Goal: Check status: Check status

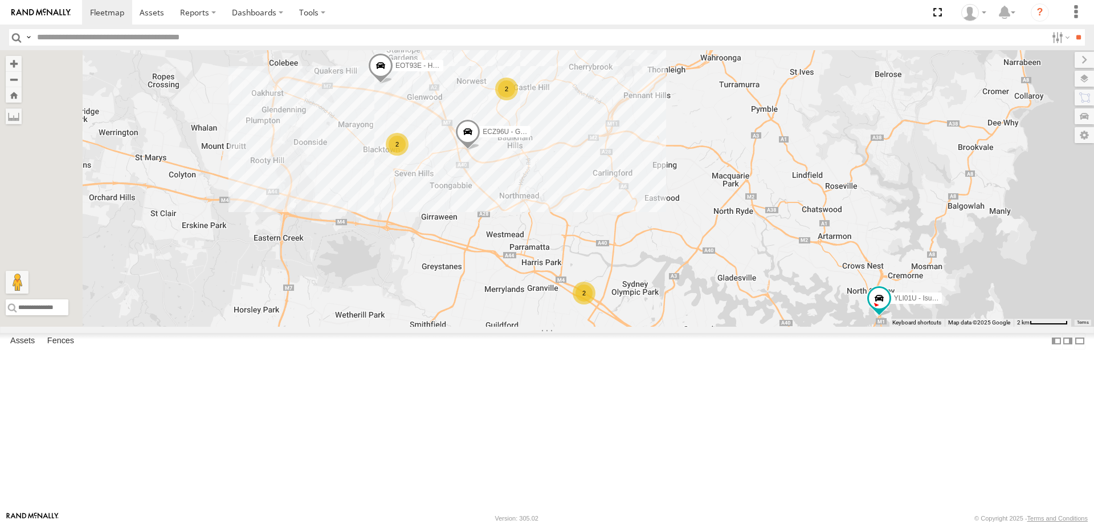
drag, startPoint x: 526, startPoint y: 301, endPoint x: 610, endPoint y: 311, distance: 84.3
click at [610, 311] on div "2 ECZ96U - Great Wall 2 2 EOT93E - HiAce YLI01U - Isuzu DMAX" at bounding box center [547, 188] width 1094 height 276
click at [0, 0] on div at bounding box center [0, 0] width 0 height 0
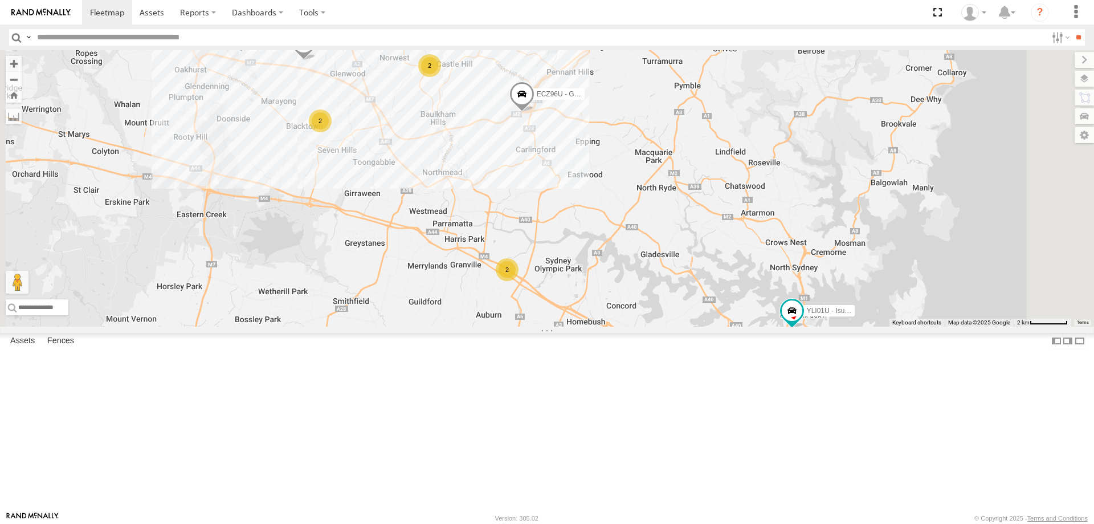
click at [332, 132] on div "2" at bounding box center [320, 120] width 23 height 23
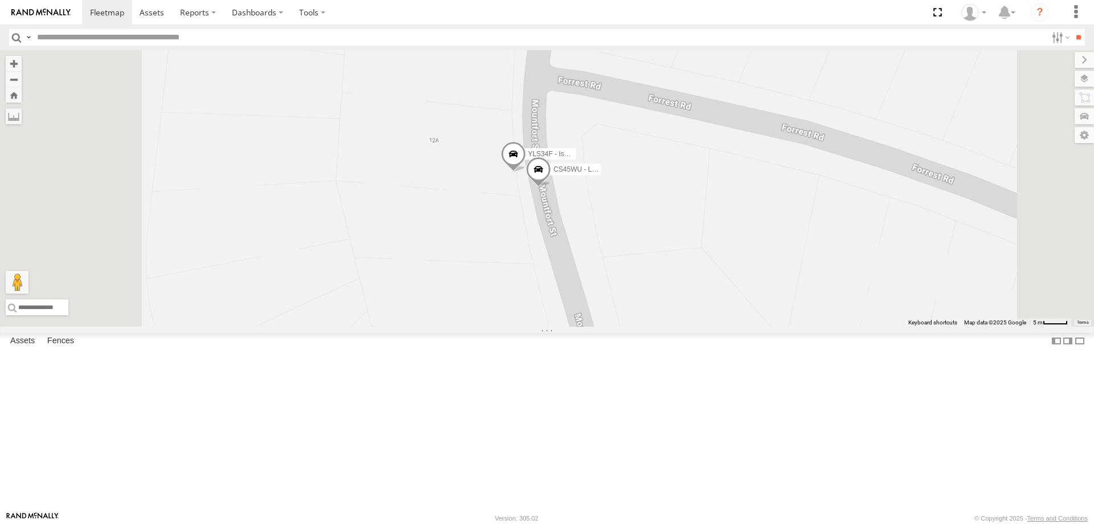
click at [551, 187] on span at bounding box center [538, 172] width 25 height 31
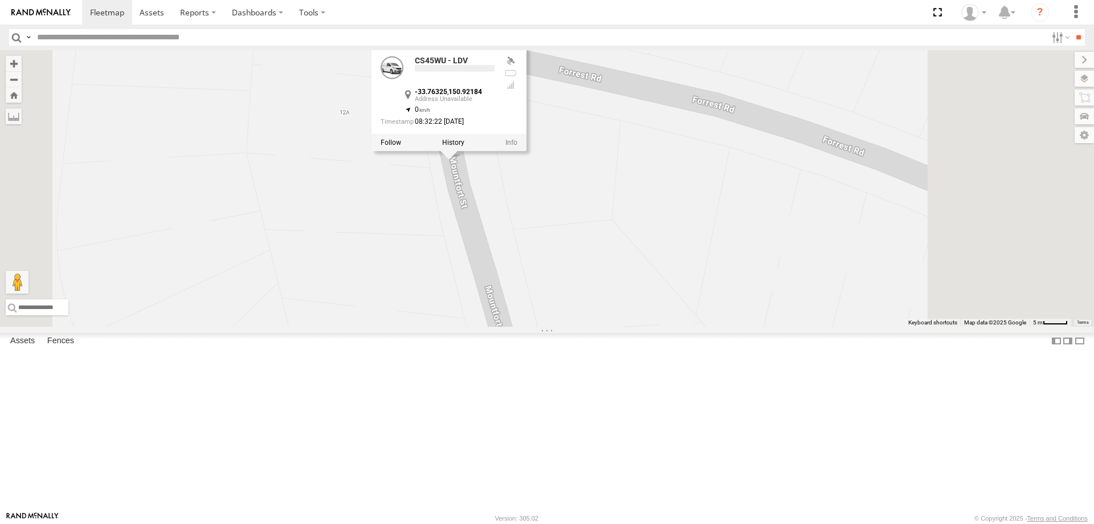
drag, startPoint x: 641, startPoint y: 336, endPoint x: 546, endPoint y: 306, distance: 100.4
click at [546, 306] on div "ECZ96U - Great Wall EOT93E - HiAce YLI01U - Isuzu DMAX CS45WU - LDV YLS34F - Is…" at bounding box center [547, 188] width 1094 height 276
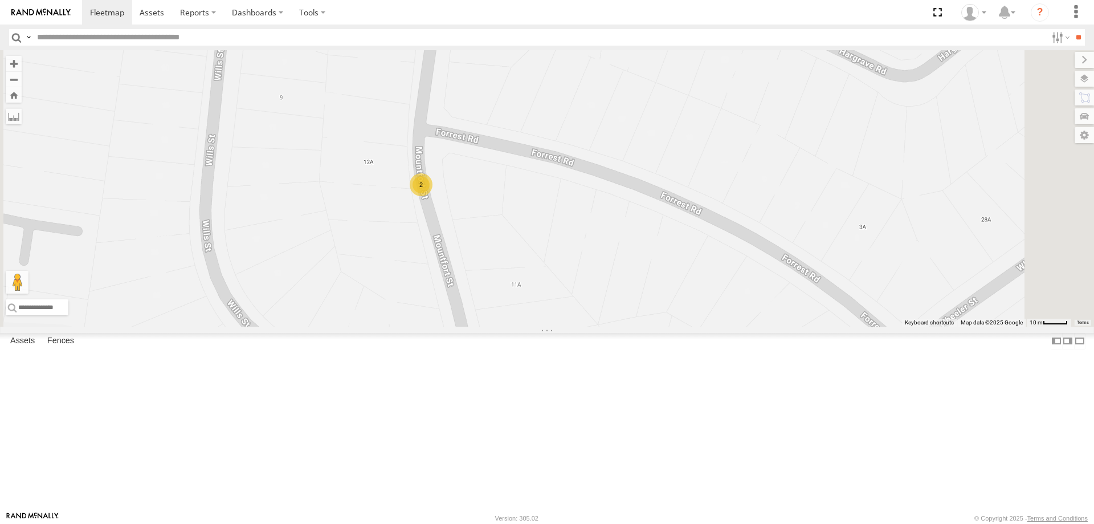
click at [531, 303] on div "ECZ96U - Great Wall EOT93E - HiAce YLI01U - Isuzu DMAX 2" at bounding box center [547, 188] width 1094 height 276
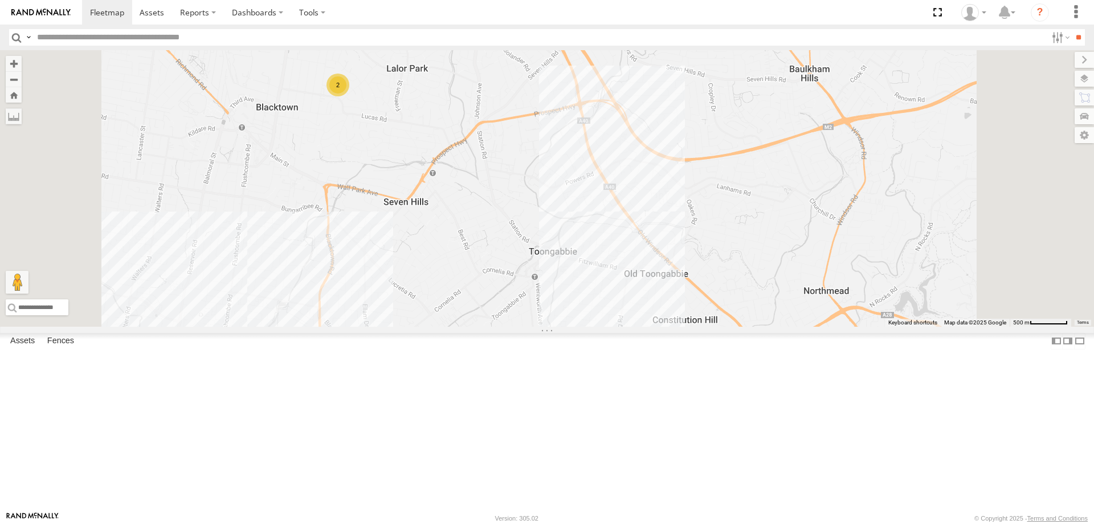
drag, startPoint x: 640, startPoint y: 363, endPoint x: 599, endPoint y: 177, distance: 190.8
click at [599, 177] on div "ECZ96U - Great Wall EOT93E - HiAce YLI01U - Isuzu DMAX EUX12C - Isuzu DMAX 2" at bounding box center [547, 188] width 1094 height 276
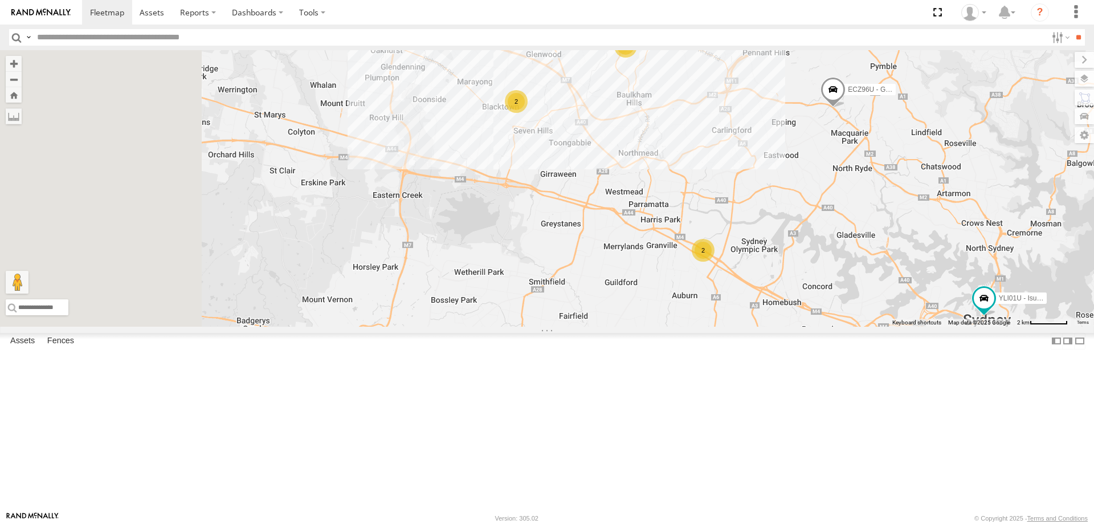
drag, startPoint x: 435, startPoint y: 260, endPoint x: 635, endPoint y: 244, distance: 200.6
click at [635, 244] on div "2 ECZ96U - Great Wall 2 2 EOT93E - HiAce YLI01U - Isuzu DMAX" at bounding box center [547, 188] width 1094 height 276
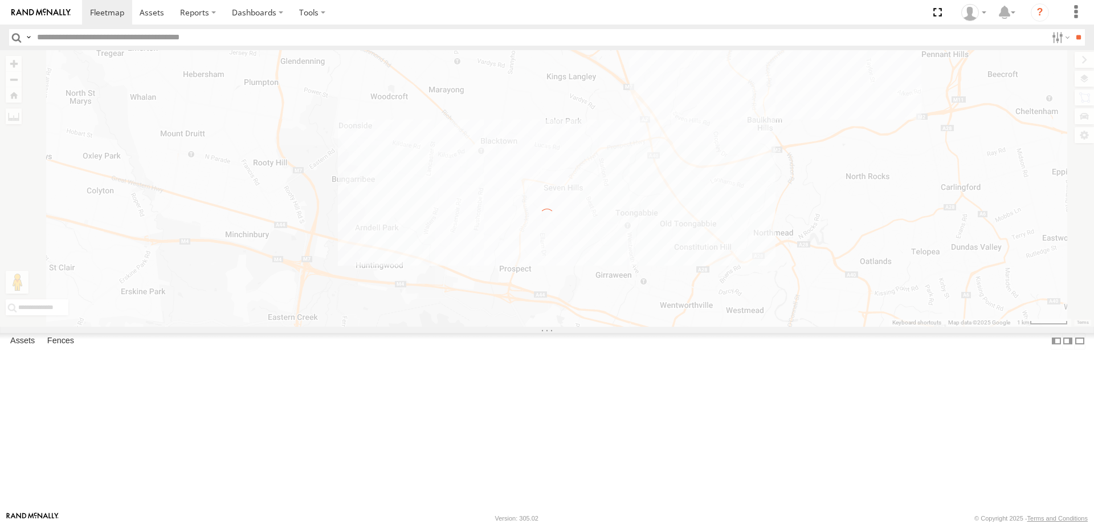
click at [669, 225] on div "← Move left → Move right ↑ Move up ↓ Move down + Zoom in - Zoom out Home Jump l…" at bounding box center [547, 188] width 1094 height 276
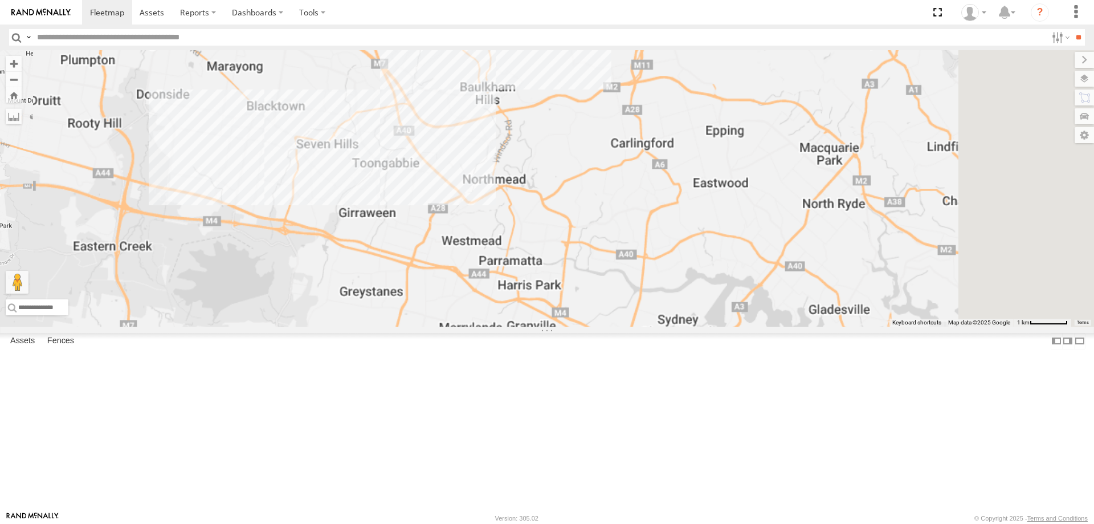
drag, startPoint x: 814, startPoint y: 308, endPoint x: 573, endPoint y: 264, distance: 245.0
click at [573, 264] on div "EUX12C - Isuzu DMAX YLI24U - Isuzu D-MAX EOT93E - HiAce" at bounding box center [547, 188] width 1094 height 276
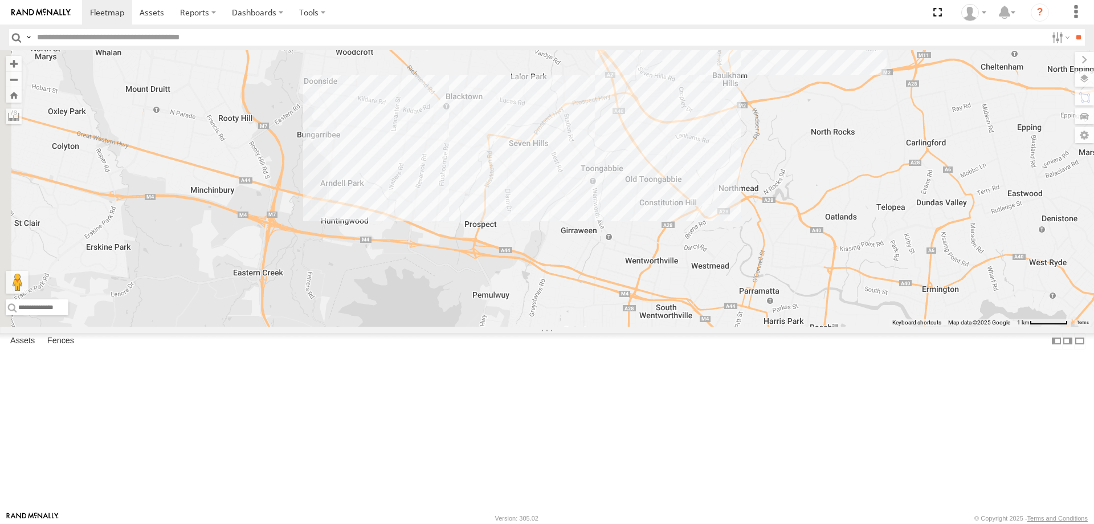
drag, startPoint x: 476, startPoint y: 222, endPoint x: 859, endPoint y: 256, distance: 383.8
click at [859, 256] on div "EUX12C - Isuzu DMAX YLI24U - Isuzu D-MAX EOT93E - HiAce 2 ECZ96U - Great Wall" at bounding box center [547, 188] width 1094 height 276
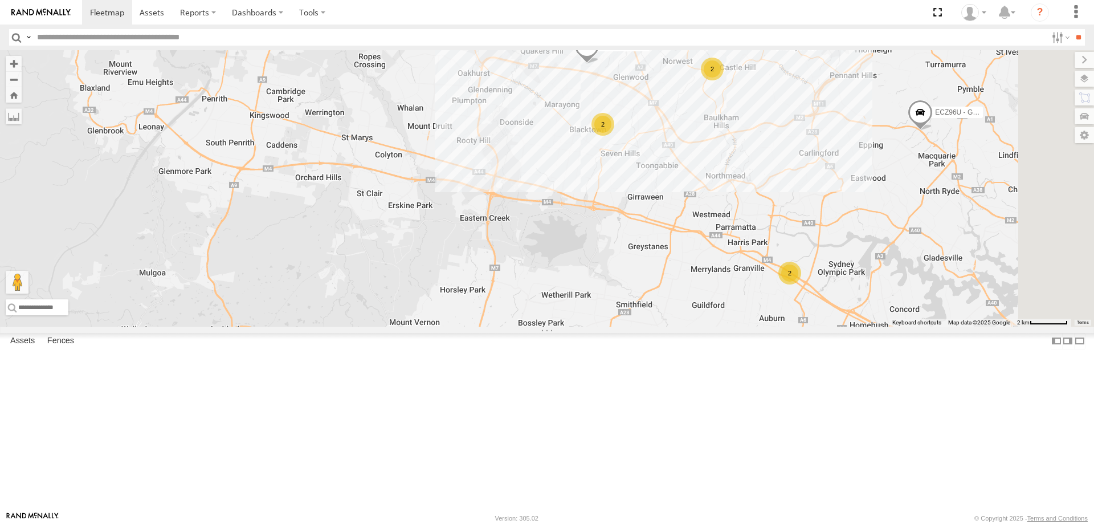
click at [614, 136] on div "2" at bounding box center [602, 124] width 23 height 23
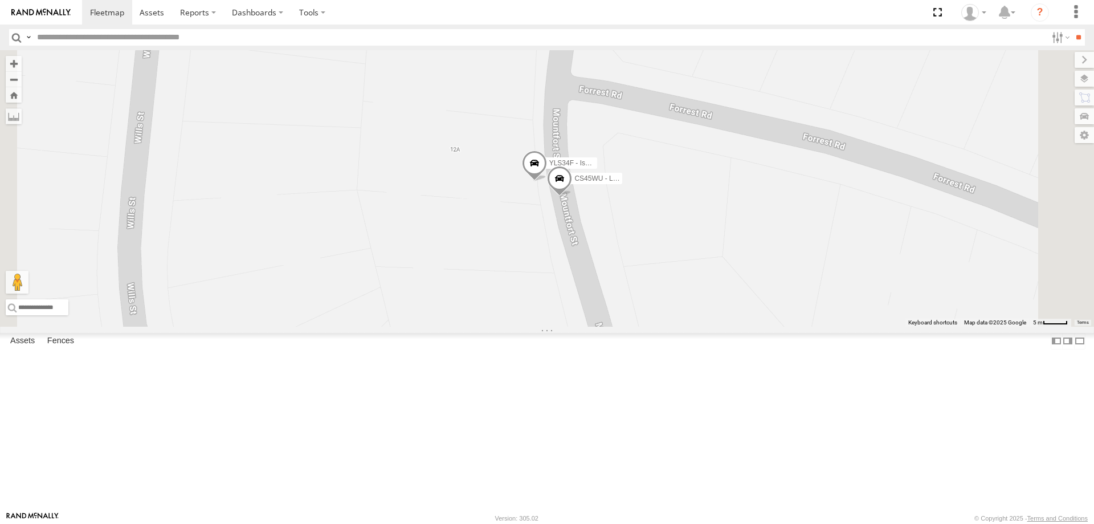
click at [572, 197] on span at bounding box center [559, 181] width 25 height 31
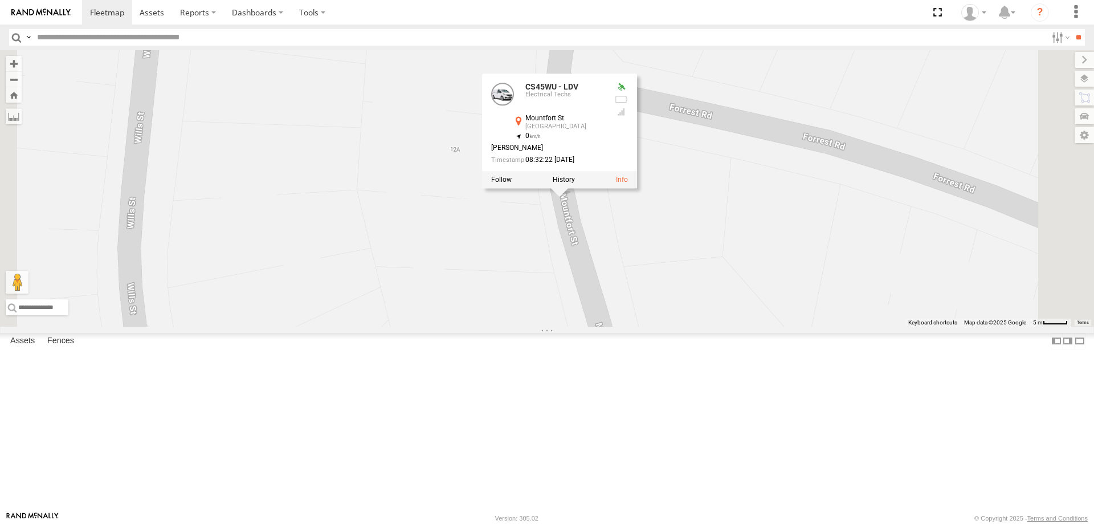
click at [679, 326] on div "EOT93E - HiAce ECZ96U - Great Wall CS45WU - LDV YLS34F - Isuzu DMAX CS45WU - LD…" at bounding box center [547, 188] width 1094 height 276
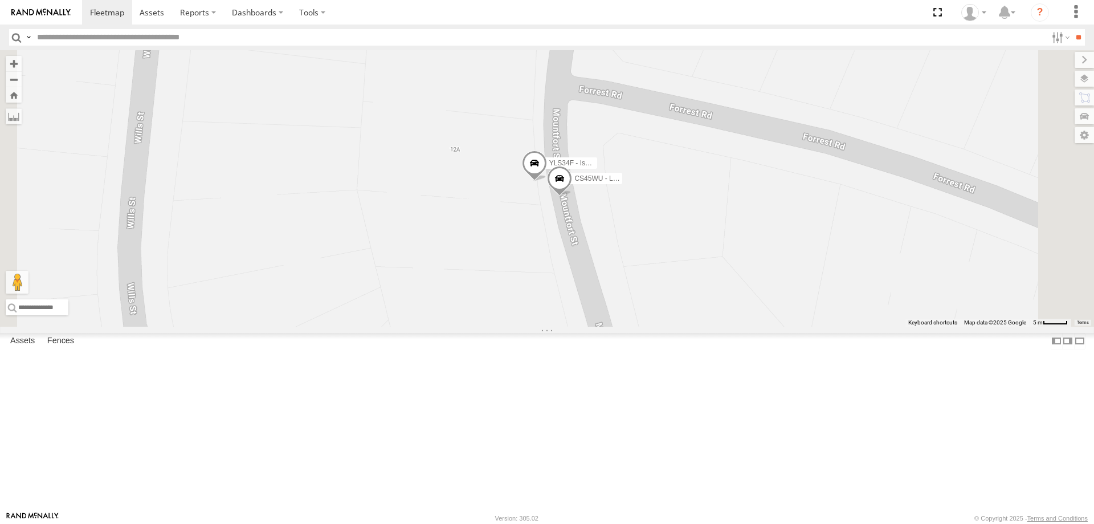
click at [547, 181] on span at bounding box center [534, 165] width 25 height 31
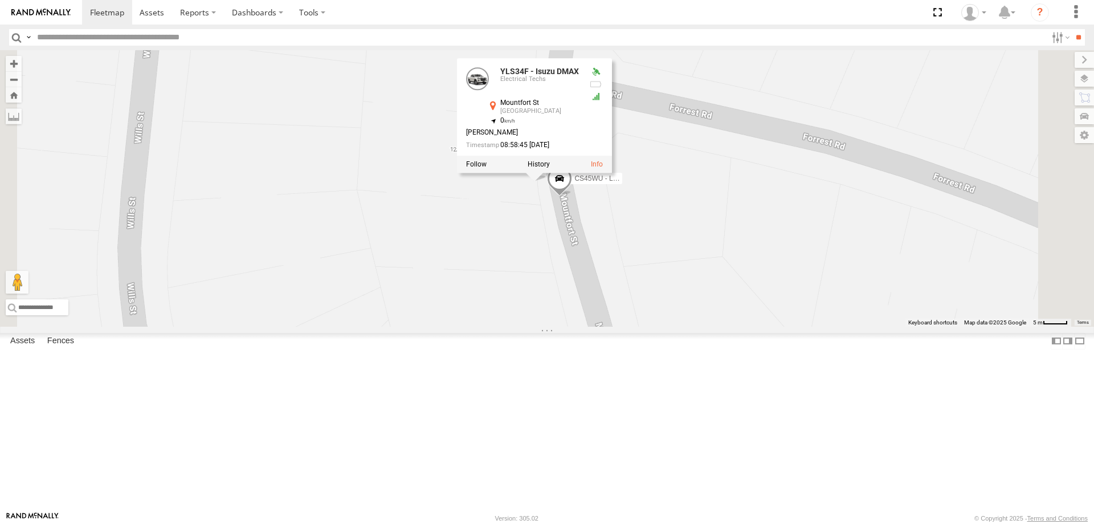
click at [679, 293] on div "EOT93E - HiAce ECZ96U - Great Wall CS45WU - LDV YLS34F - Isuzu DMAX YLS34F - Is…" at bounding box center [547, 188] width 1094 height 276
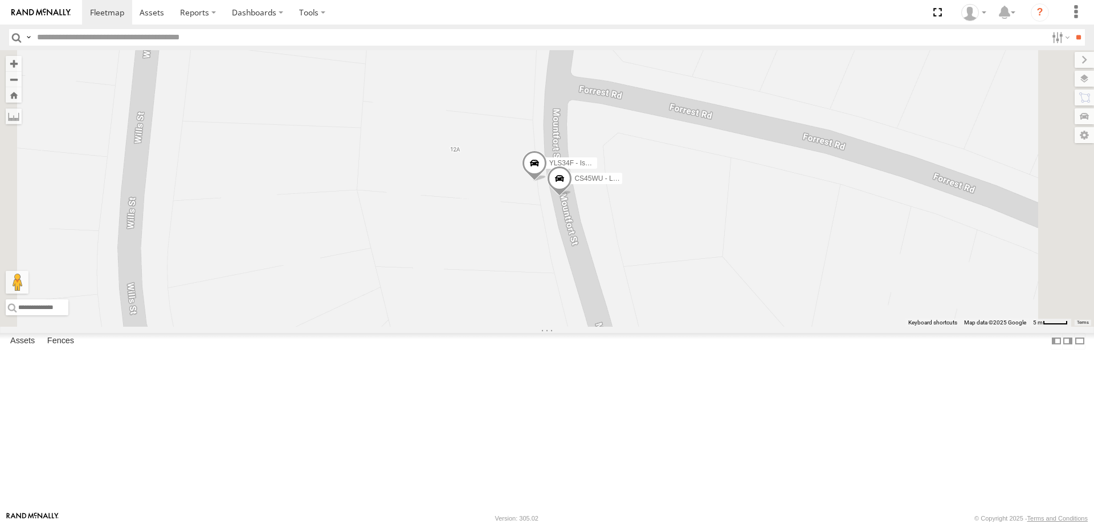
click at [572, 197] on span at bounding box center [559, 181] width 25 height 31
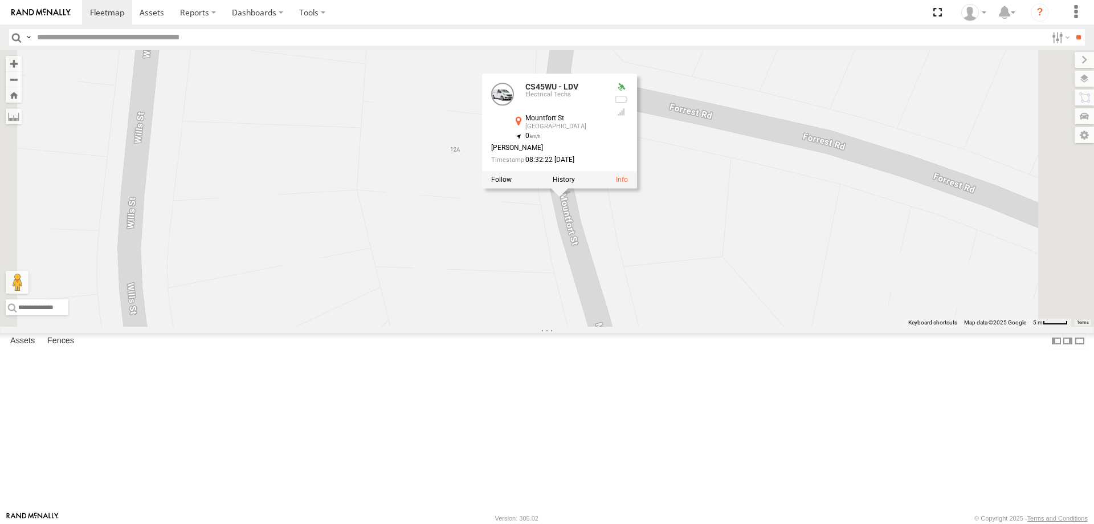
click at [660, 309] on div "EOT93E - HiAce ECZ96U - Great Wall CS45WU - LDV YLS34F - Isuzu DMAX CS45WU - LD…" at bounding box center [547, 188] width 1094 height 276
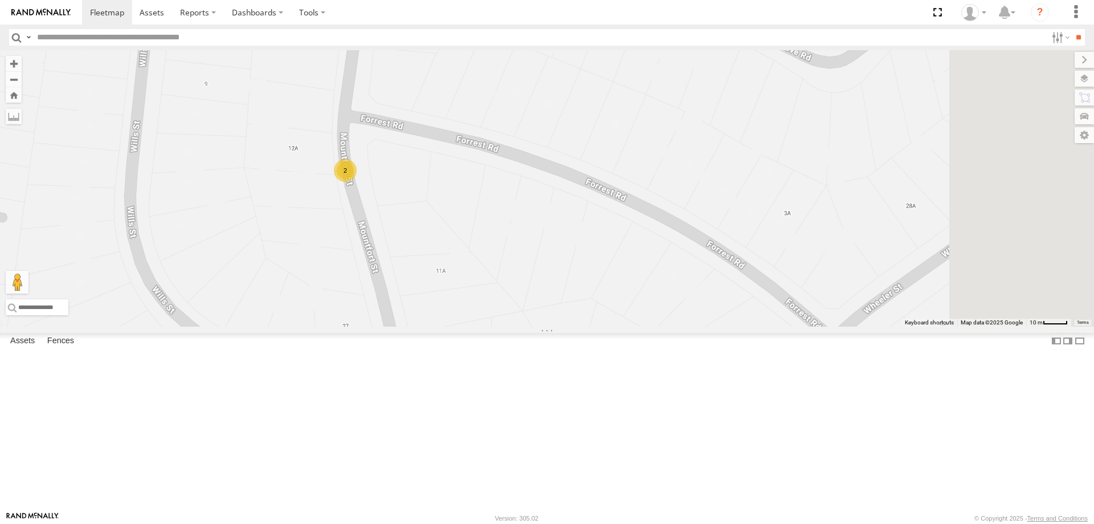
drag, startPoint x: 1060, startPoint y: 394, endPoint x: 647, endPoint y: 310, distance: 421.4
click at [647, 310] on div "EOT93E - HiAce ECZ96U - Great Wall 2" at bounding box center [547, 188] width 1094 height 276
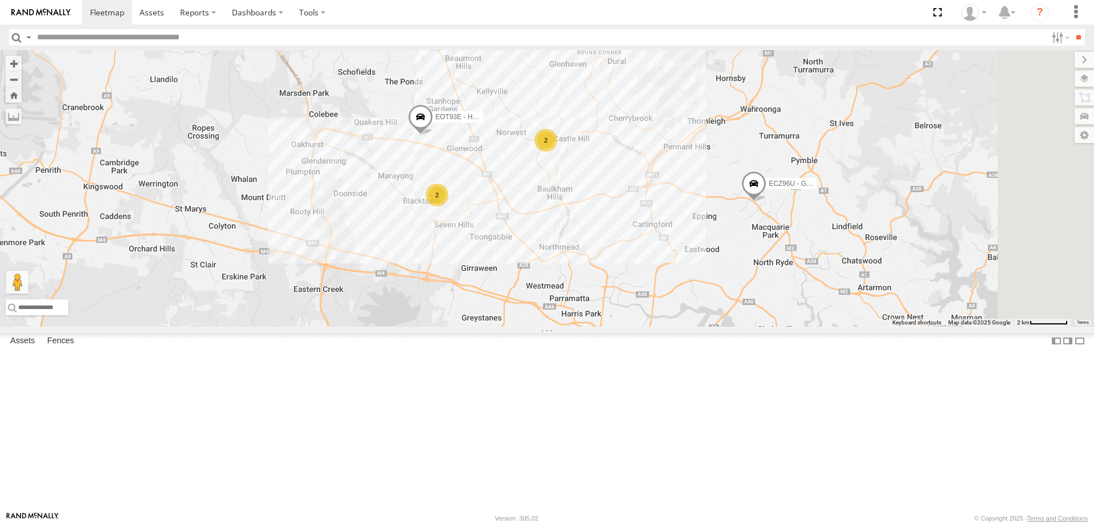
drag, startPoint x: 652, startPoint y: 380, endPoint x: 630, endPoint y: 328, distance: 56.4
click at [630, 326] on div "EOT93E - HiAce ECZ96U - Great Wall 2 2 2" at bounding box center [547, 188] width 1094 height 276
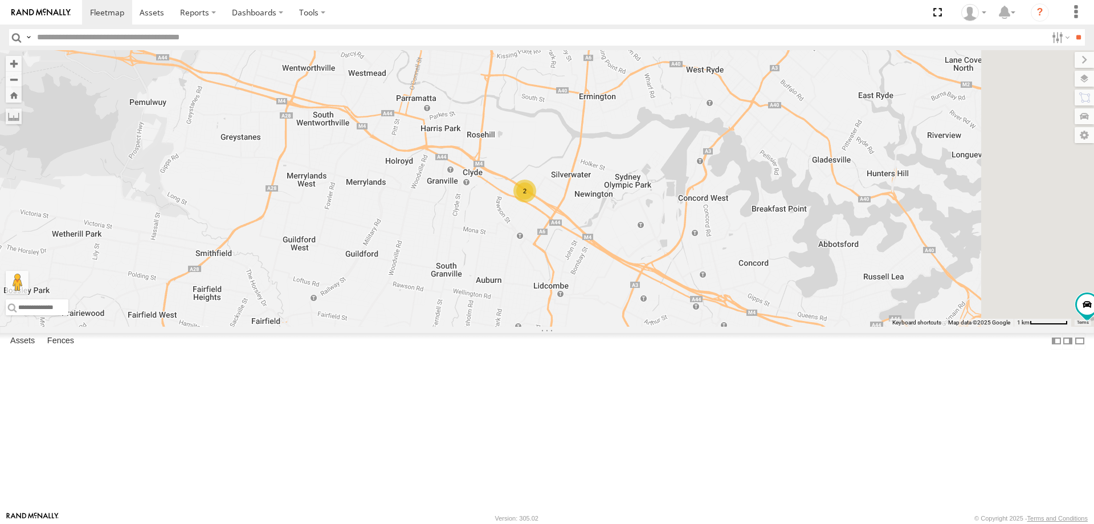
drag, startPoint x: 894, startPoint y: 471, endPoint x: 606, endPoint y: 240, distance: 370.0
click at [606, 240] on div "EOT93E - HiAce ECZ96U - Great Wall YLI01U - Isuzu DMAX 2 EUX12C - Isuzu DMAX YL…" at bounding box center [547, 188] width 1094 height 276
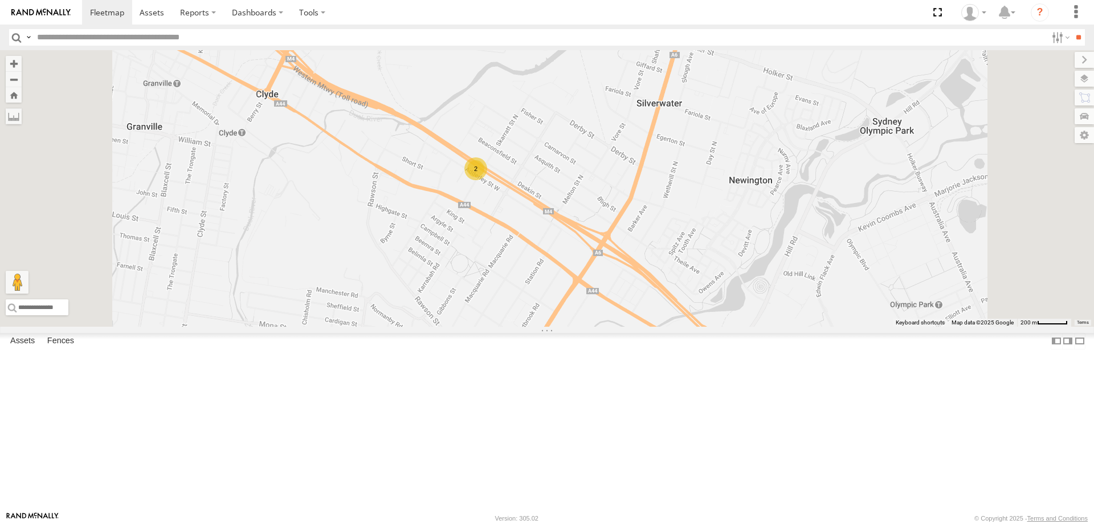
click at [487, 180] on div "2" at bounding box center [475, 168] width 23 height 23
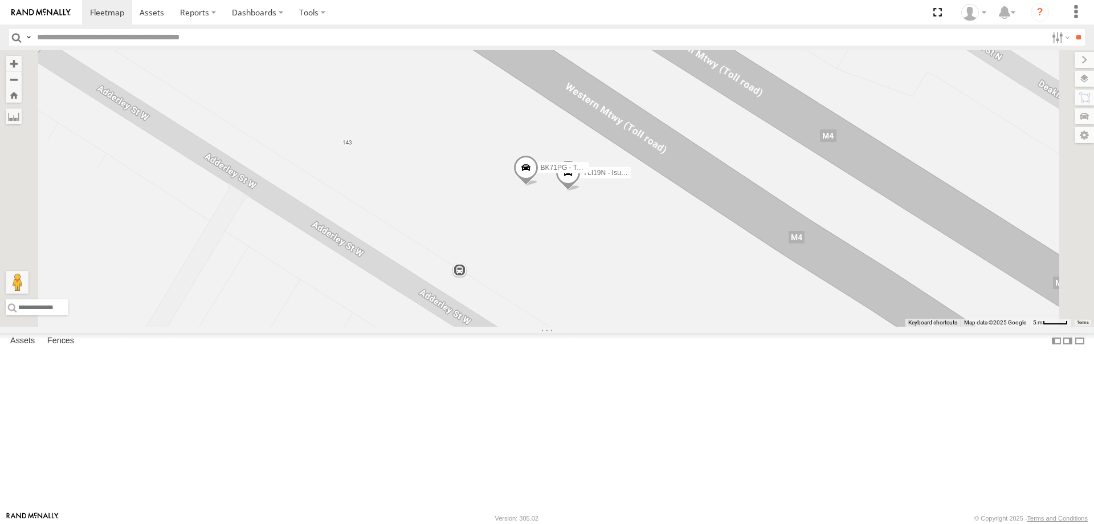
click at [538, 186] on span at bounding box center [525, 170] width 25 height 31
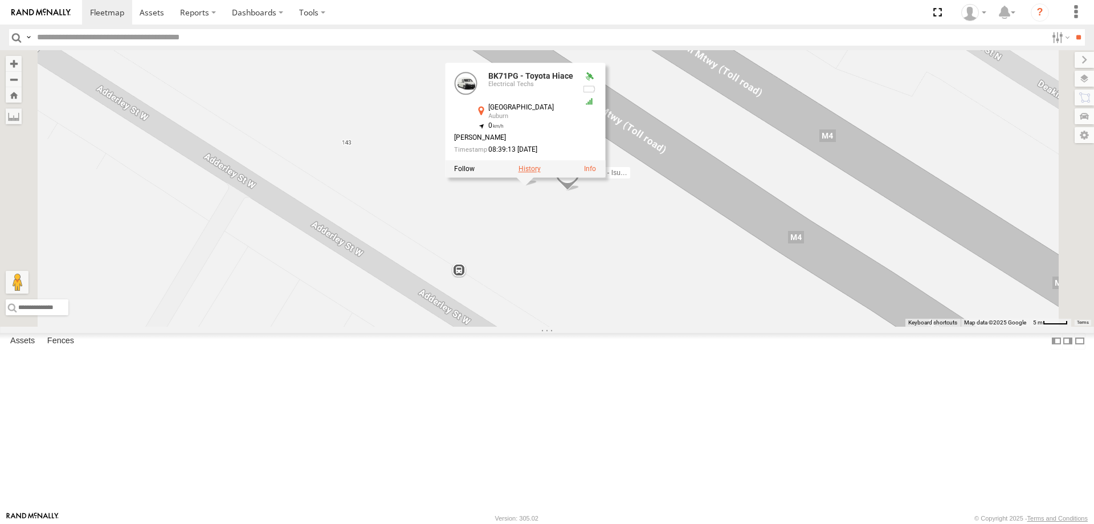
click at [541, 173] on label at bounding box center [529, 169] width 22 height 8
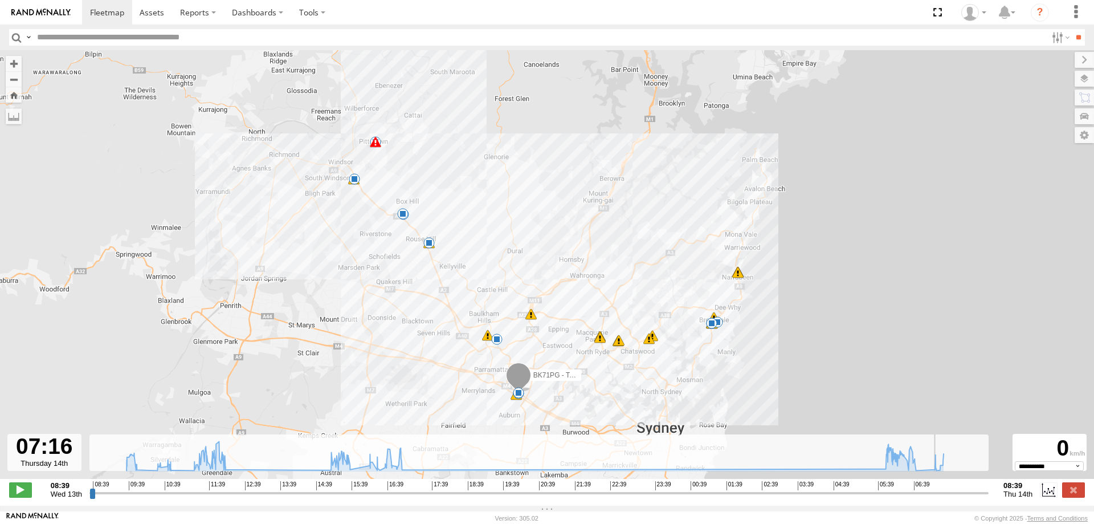
drag, startPoint x: 128, startPoint y: 502, endPoint x: 934, endPoint y: 489, distance: 806.2
click at [934, 489] on input "range" at bounding box center [538, 492] width 899 height 11
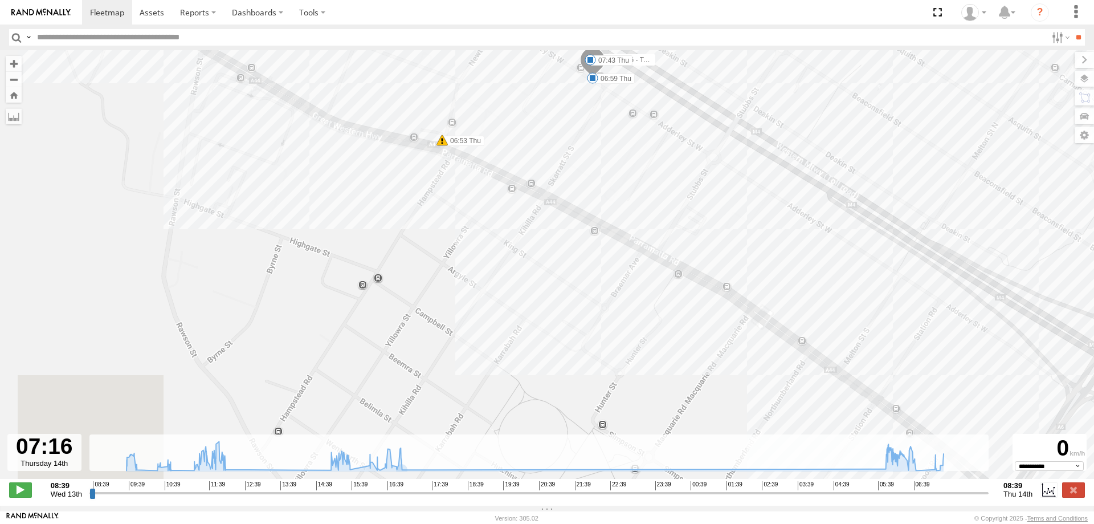
drag, startPoint x: 436, startPoint y: 398, endPoint x: 463, endPoint y: 244, distance: 156.2
click at [463, 244] on div "BK71PG - Toyota Hiace 09:26 Wed 09:26 Wed 09:45 Wed 10:16 Wed 10:27 Wed 10:35 W…" at bounding box center [547, 270] width 1094 height 440
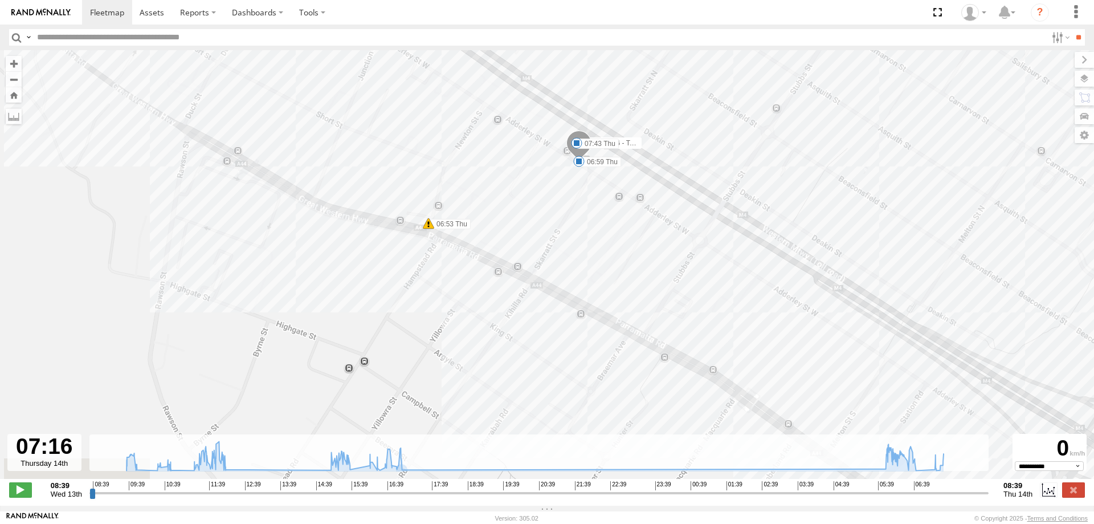
drag, startPoint x: 507, startPoint y: 170, endPoint x: 490, endPoint y: 280, distance: 111.3
click at [490, 280] on div "BK71PG - Toyota Hiace 09:26 Wed 09:26 Wed 09:45 Wed 10:16 Wed 10:27 Wed 10:35 W…" at bounding box center [547, 270] width 1094 height 440
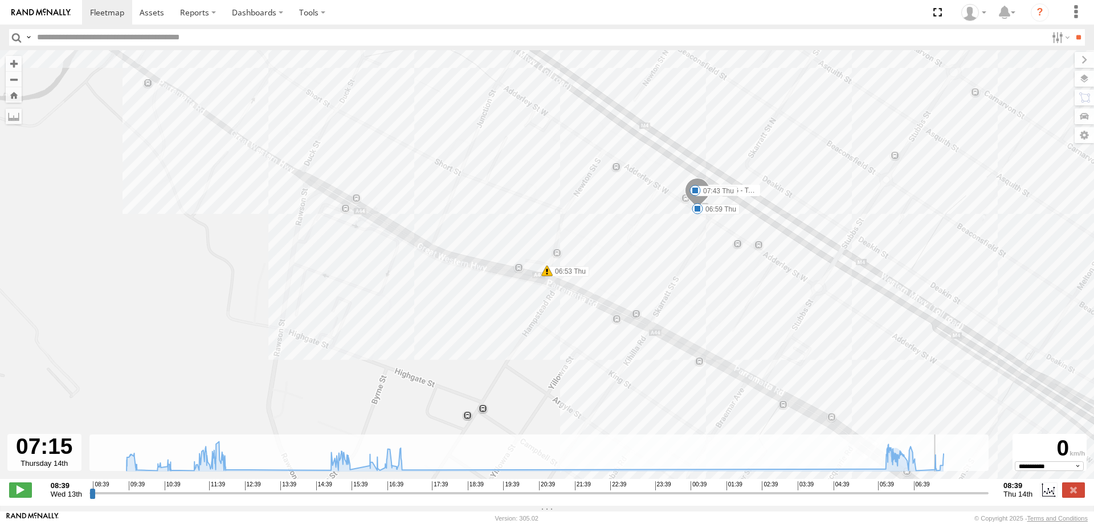
type input "**********"
click at [934, 494] on input "range" at bounding box center [538, 492] width 899 height 11
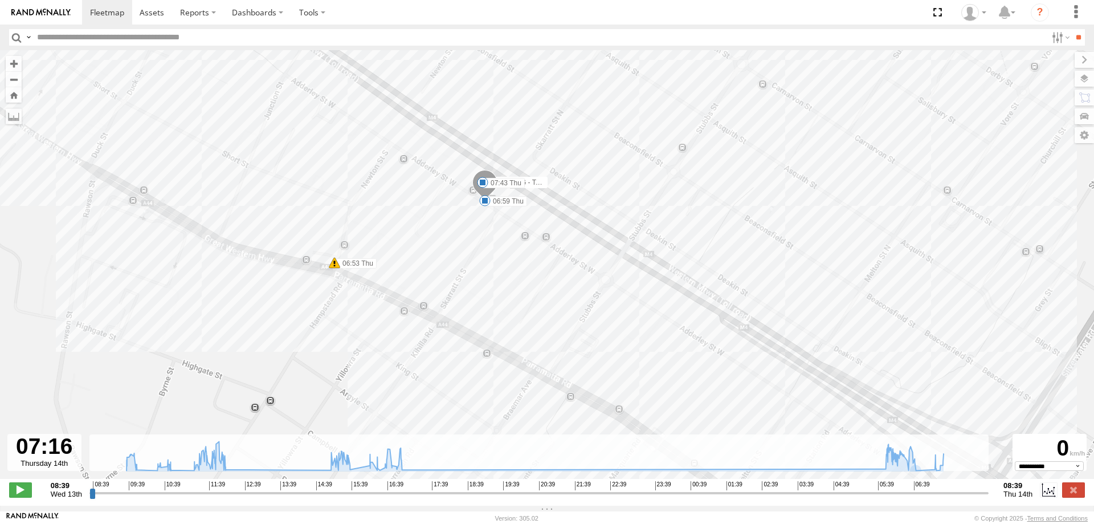
drag, startPoint x: 877, startPoint y: 379, endPoint x: 664, endPoint y: 371, distance: 213.8
click at [664, 371] on div "BK71PG - Toyota Hiace 09:26 Wed 09:26 Wed 09:45 Wed 10:16 Wed 10:27 Wed 10:35 W…" at bounding box center [547, 270] width 1094 height 440
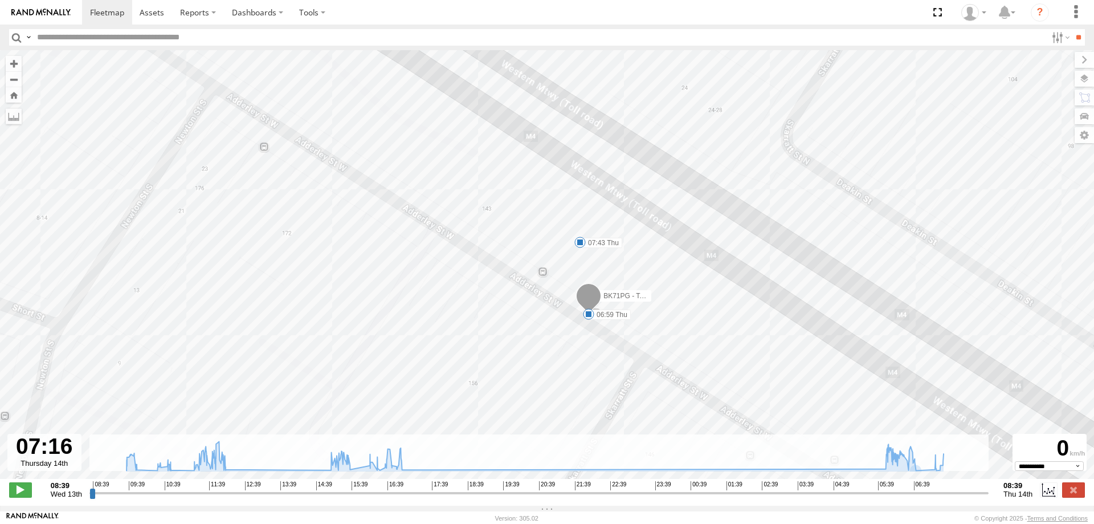
drag, startPoint x: 547, startPoint y: 185, endPoint x: 566, endPoint y: 259, distance: 77.0
click at [566, 259] on div "BK71PG - Toyota Hiace 09:26 Wed 09:26 Wed 09:45 Wed 10:16 Wed 10:27 Wed 10:35 W…" at bounding box center [547, 270] width 1094 height 440
click at [579, 241] on span at bounding box center [579, 241] width 11 height 11
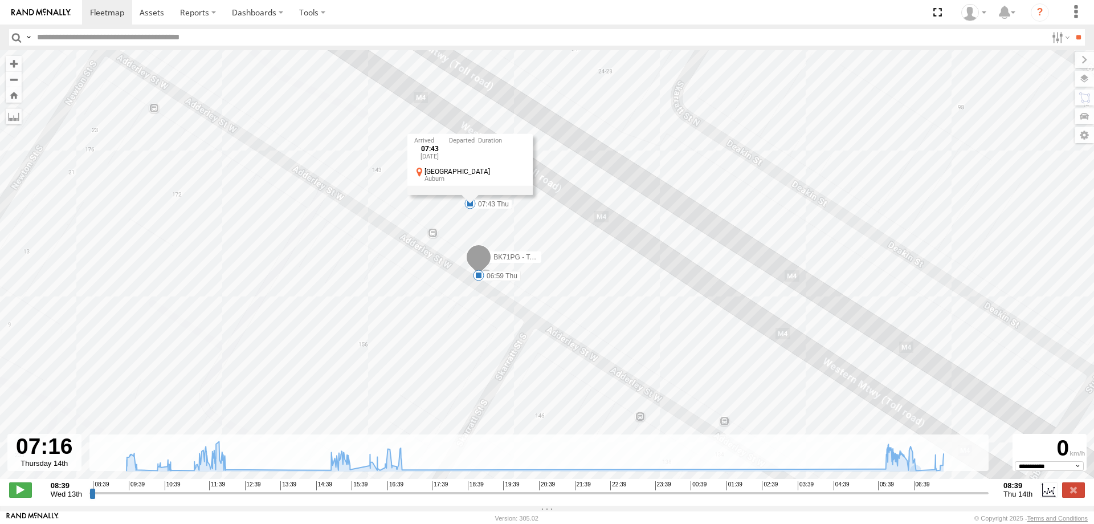
drag, startPoint x: 687, startPoint y: 382, endPoint x: 562, endPoint y: 337, distance: 133.0
click at [562, 337] on div "BK71PG - Toyota Hiace 09:26 Wed 09:26 Wed 09:45 Wed 10:16 Wed 10:27 Wed 10:35 W…" at bounding box center [547, 270] width 1094 height 440
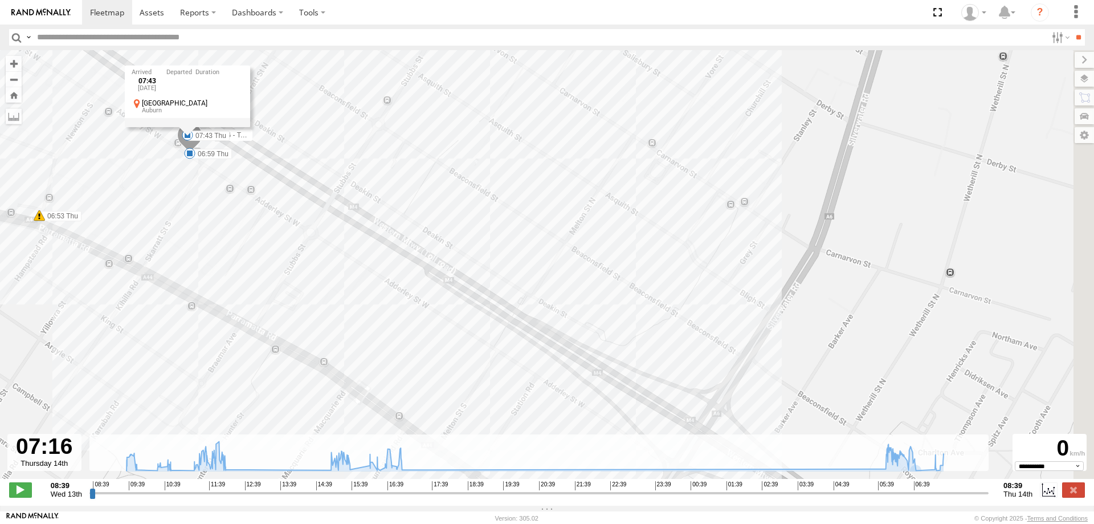
drag, startPoint x: 655, startPoint y: 390, endPoint x: 241, endPoint y: 218, distance: 448.0
click at [241, 218] on div "BK71PG - Toyota Hiace 09:26 Wed 09:26 Wed 09:45 Wed 10:16 Wed 10:27 Wed 10:35 W…" at bounding box center [547, 270] width 1094 height 440
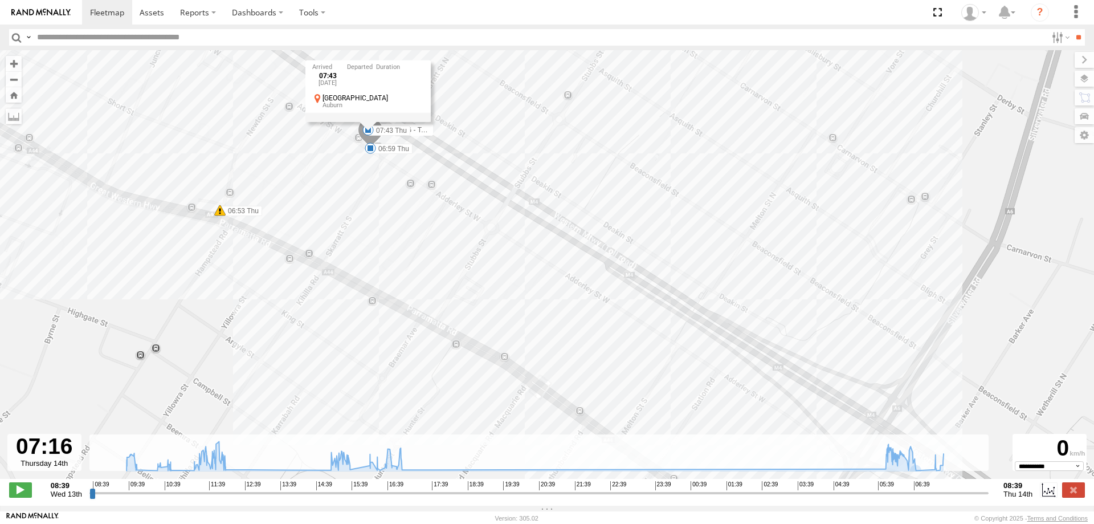
drag, startPoint x: 386, startPoint y: 341, endPoint x: 592, endPoint y: 372, distance: 208.0
click at [592, 372] on div "BK71PG - Toyota Hiace 09:26 Wed 09:26 Wed 09:45 Wed 10:16 Wed 10:27 Wed 10:35 W…" at bounding box center [547, 270] width 1094 height 440
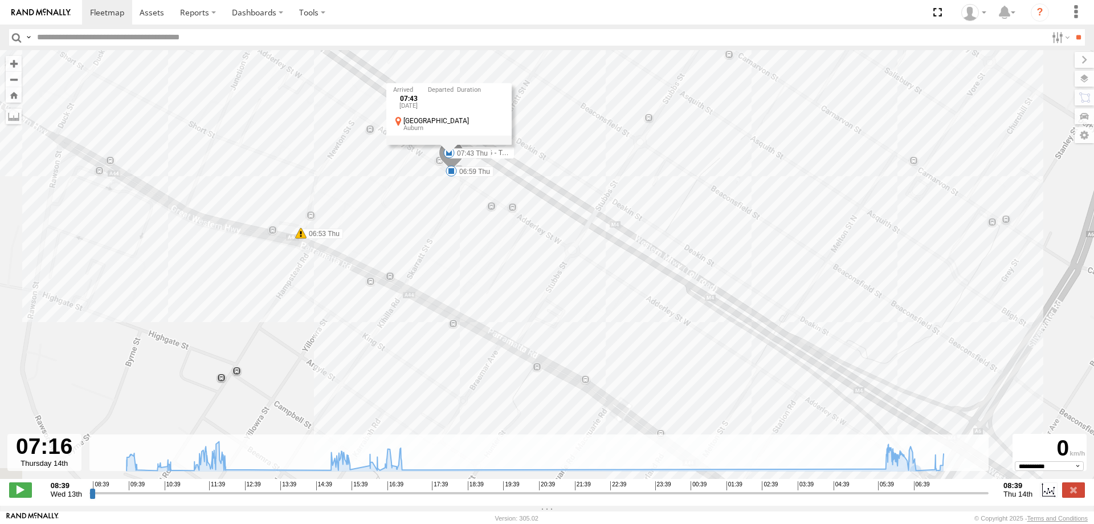
drag, startPoint x: 436, startPoint y: 196, endPoint x: 679, endPoint y: 264, distance: 251.6
click at [679, 264] on div "BK71PG - Toyota Hiace 09:26 Wed 09:26 Wed 09:45 Wed 10:16 Wed 10:27 Wed 10:35 W…" at bounding box center [547, 270] width 1094 height 440
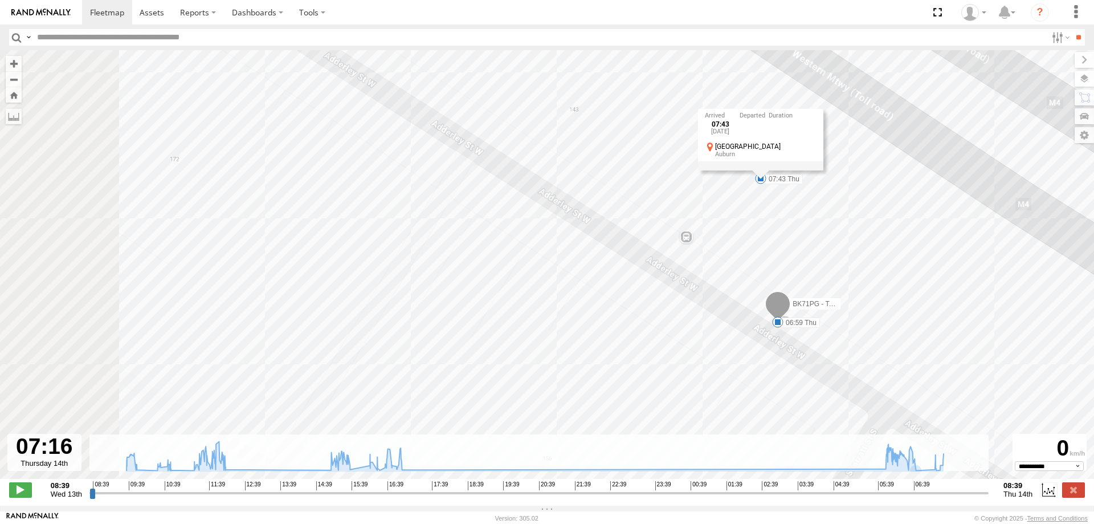
drag, startPoint x: 845, startPoint y: 328, endPoint x: 856, endPoint y: 328, distance: 10.3
click at [856, 328] on div "BK71PG - Toyota Hiace 09:26 Wed 09:26 Wed 09:45 Wed 10:16 Wed 10:27 Wed 10:35 W…" at bounding box center [547, 270] width 1094 height 440
click at [780, 325] on span at bounding box center [779, 321] width 11 height 11
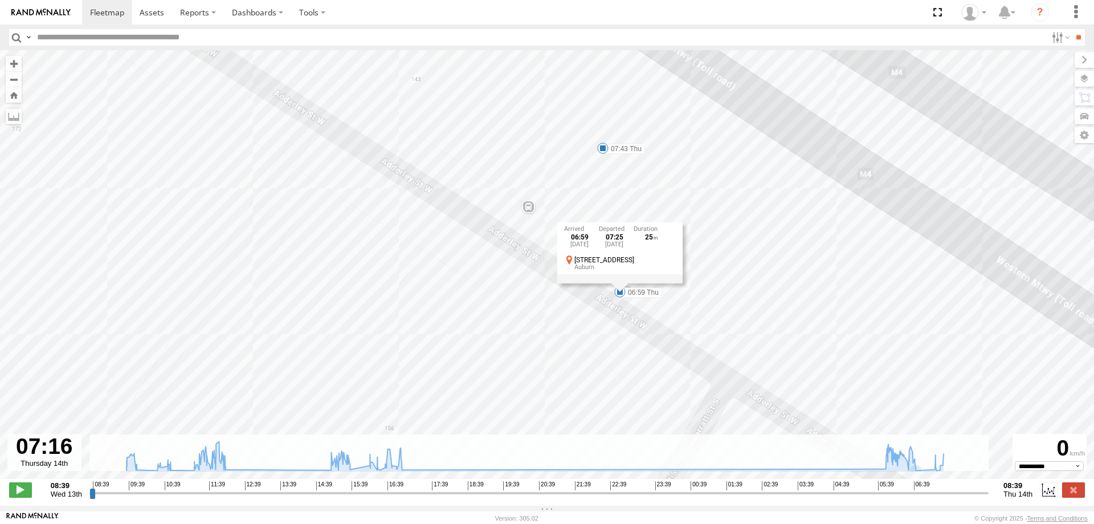
drag, startPoint x: 831, startPoint y: 395, endPoint x: 668, endPoint y: 364, distance: 166.4
click at [668, 364] on div "BK71PG - Toyota Hiace 09:26 Wed 09:26 Wed 09:45 Wed 10:16 Wed 10:27 Wed 10:35 W…" at bounding box center [547, 270] width 1094 height 440
click at [791, 356] on div "BK71PG - Toyota Hiace 09:26 Wed 09:26 Wed 09:45 Wed 10:16 Wed 10:27 Wed 10:35 W…" at bounding box center [547, 270] width 1094 height 440
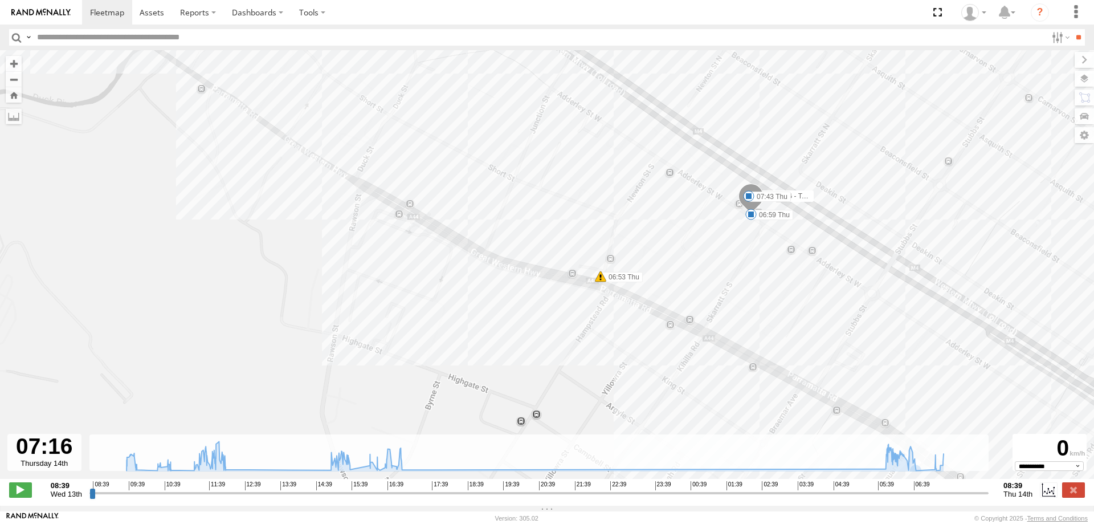
drag, startPoint x: 516, startPoint y: 269, endPoint x: 697, endPoint y: 276, distance: 181.9
click at [697, 276] on div "BK71PG - Toyota Hiace 09:26 Wed 09:26 Wed 09:45 Wed 10:16 Wed 10:27 Wed 10:35 W…" at bounding box center [547, 270] width 1094 height 440
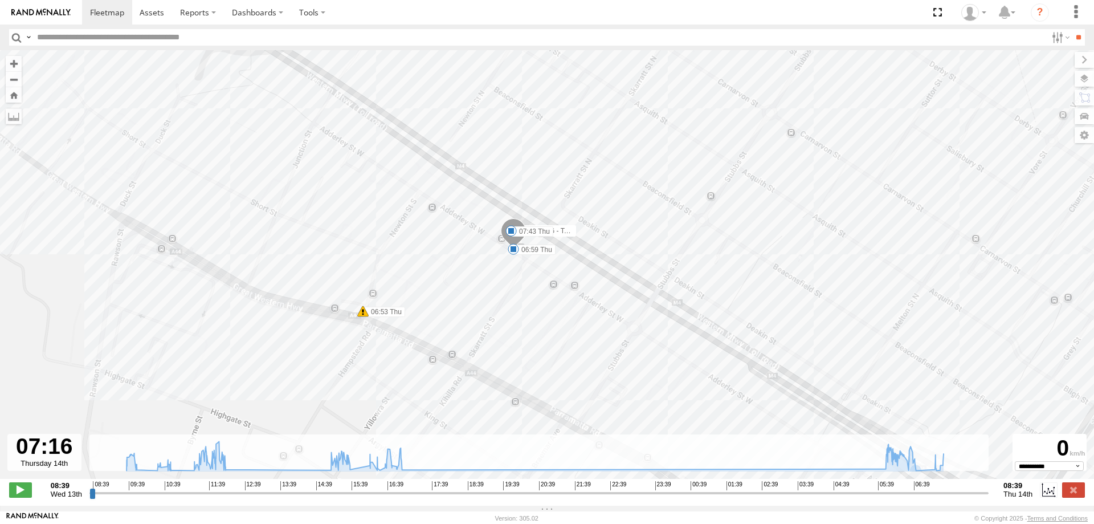
drag, startPoint x: 787, startPoint y: 284, endPoint x: 545, endPoint y: 321, distance: 244.3
click at [545, 321] on div "BK71PG - Toyota Hiace 09:26 Wed 09:26 Wed 09:45 Wed 10:16 Wed 10:27 Wed 10:35 W…" at bounding box center [547, 270] width 1094 height 440
click at [533, 193] on div "BK71PG - Toyota Hiace 09:26 Wed 09:26 Wed 09:45 Wed 10:16 Wed 10:27 Wed 10:35 W…" at bounding box center [547, 270] width 1094 height 440
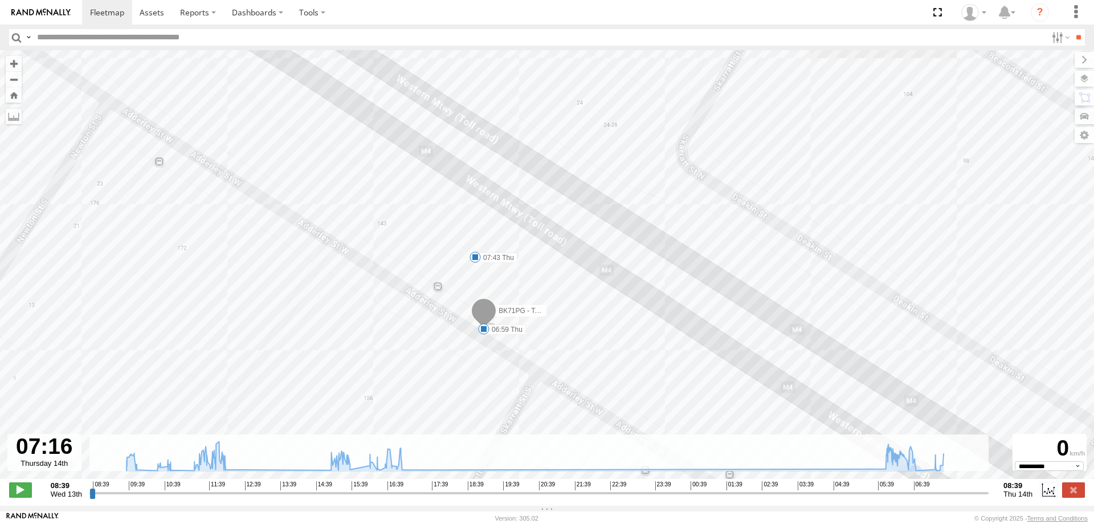
drag, startPoint x: 661, startPoint y: 181, endPoint x: 559, endPoint y: 397, distance: 239.0
click at [559, 397] on div "BK71PG - Toyota Hiace 09:26 Wed 09:26 Wed 09:45 Wed 10:16 Wed 10:27 Wed 10:35 W…" at bounding box center [547, 270] width 1094 height 440
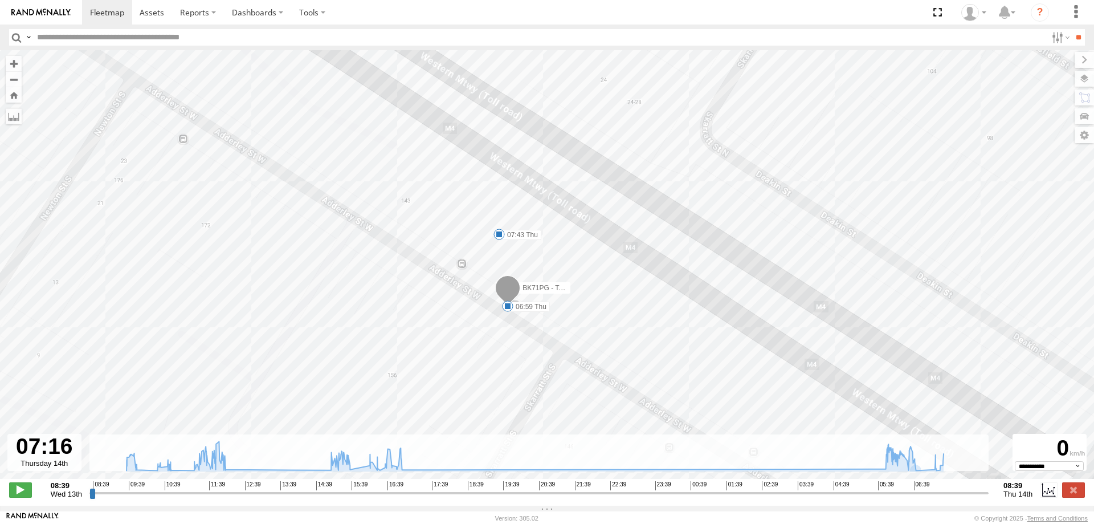
drag, startPoint x: 570, startPoint y: 389, endPoint x: 667, endPoint y: 313, distance: 123.4
click at [667, 313] on div "BK71PG - Toyota Hiace 09:26 Wed 09:26 Wed 09:45 Wed 10:16 Wed 10:27 Wed 10:35 W…" at bounding box center [547, 270] width 1094 height 440
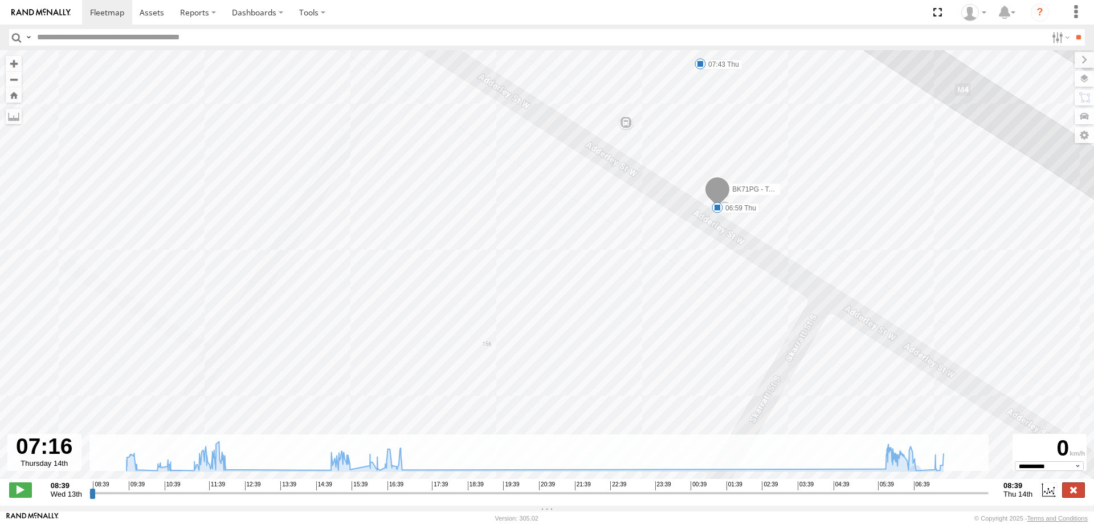
click at [1076, 491] on label at bounding box center [1073, 489] width 23 height 15
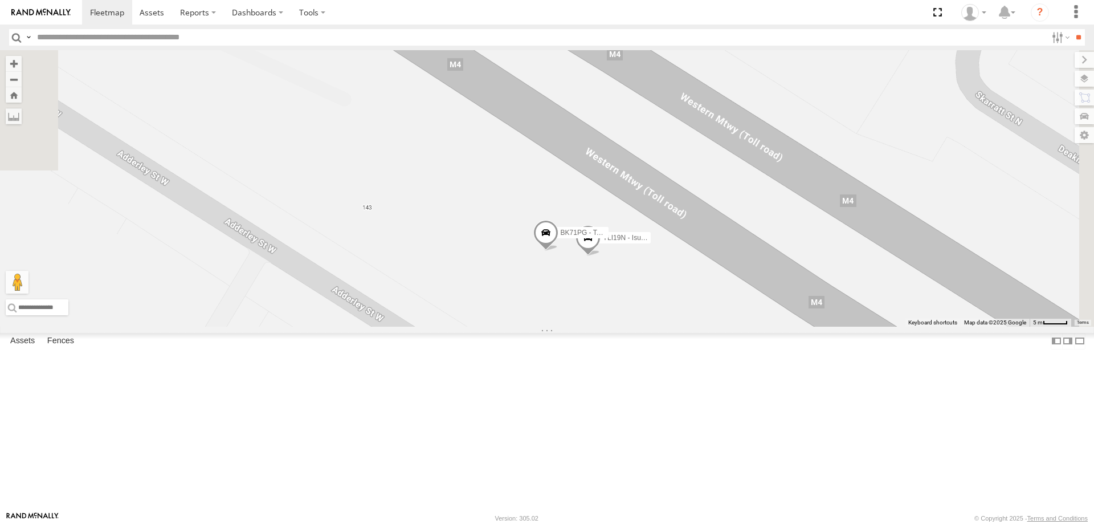
drag, startPoint x: 659, startPoint y: 120, endPoint x: 686, endPoint y: 205, distance: 89.9
click at [686, 205] on div "YLI19N - Isuzu DMAX BK71PG - Toyota Hiace" at bounding box center [547, 188] width 1094 height 276
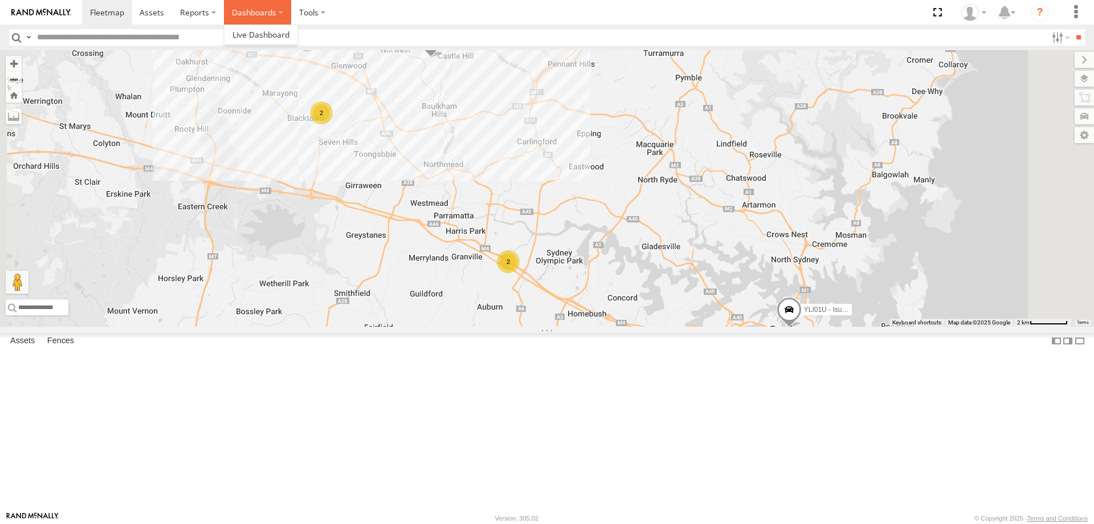
click at [240, 23] on label "Dashboards" at bounding box center [257, 12] width 67 height 24
click at [316, 22] on label at bounding box center [312, 12] width 42 height 24
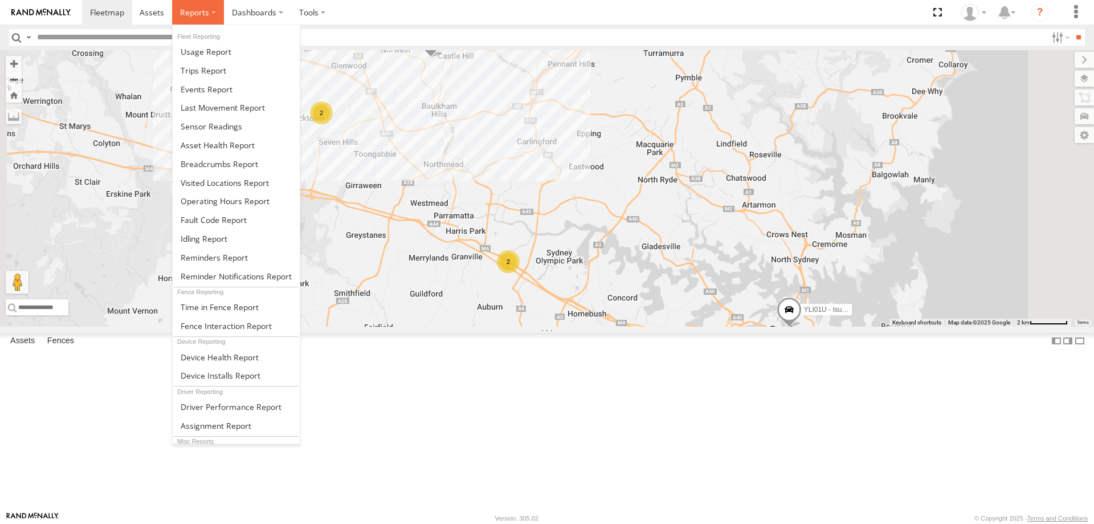
click at [203, 18] on span at bounding box center [194, 12] width 29 height 11
click at [220, 77] on link at bounding box center [236, 70] width 127 height 19
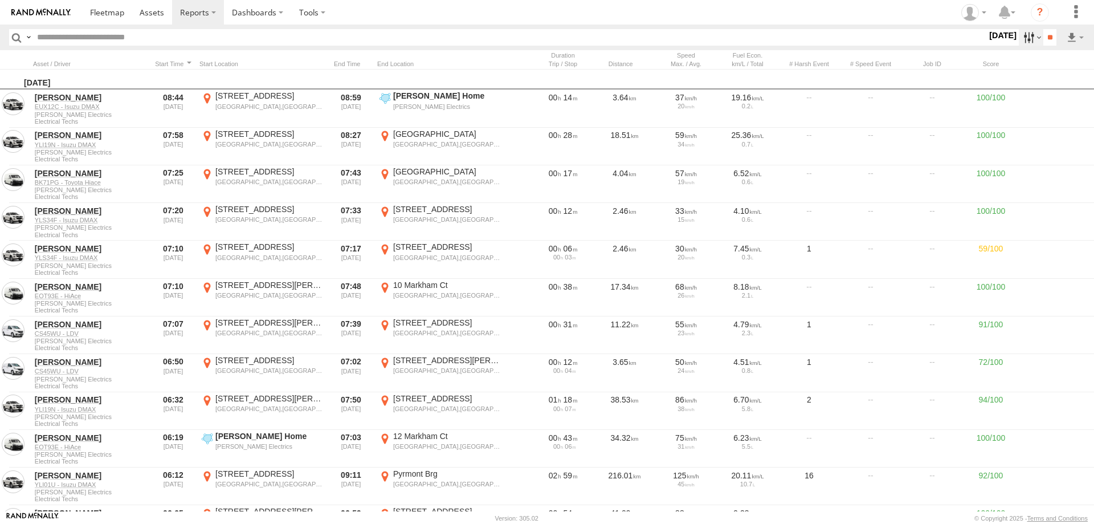
click at [1021, 41] on label at bounding box center [1031, 37] width 24 height 17
click at [0, 0] on label at bounding box center [0, 0] width 0 height 0
click at [1047, 39] on input "**" at bounding box center [1049, 37] width 13 height 17
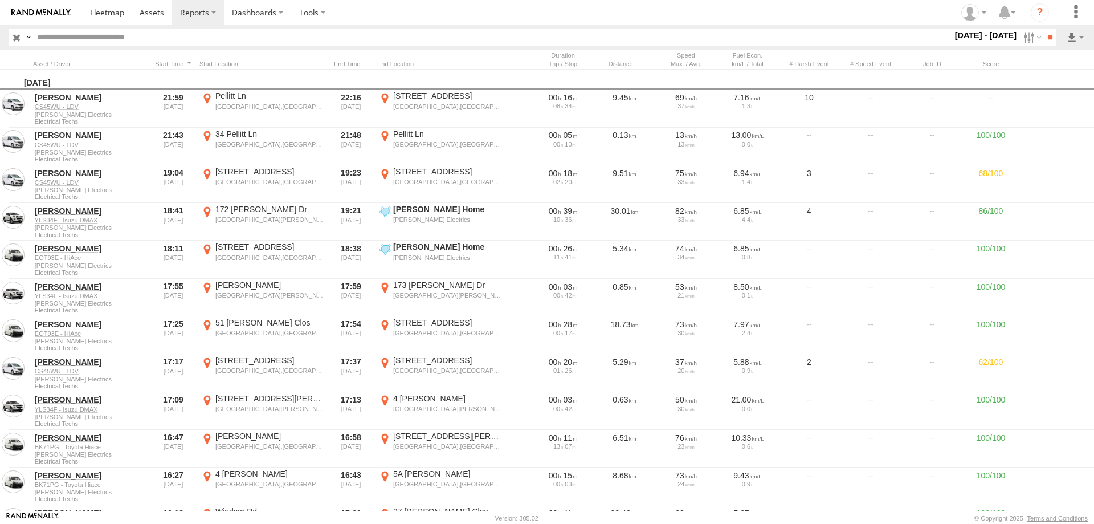
click at [243, 35] on input "text" at bounding box center [491, 37] width 919 height 17
type input "******"
click at [1043, 29] on input "**" at bounding box center [1049, 37] width 13 height 17
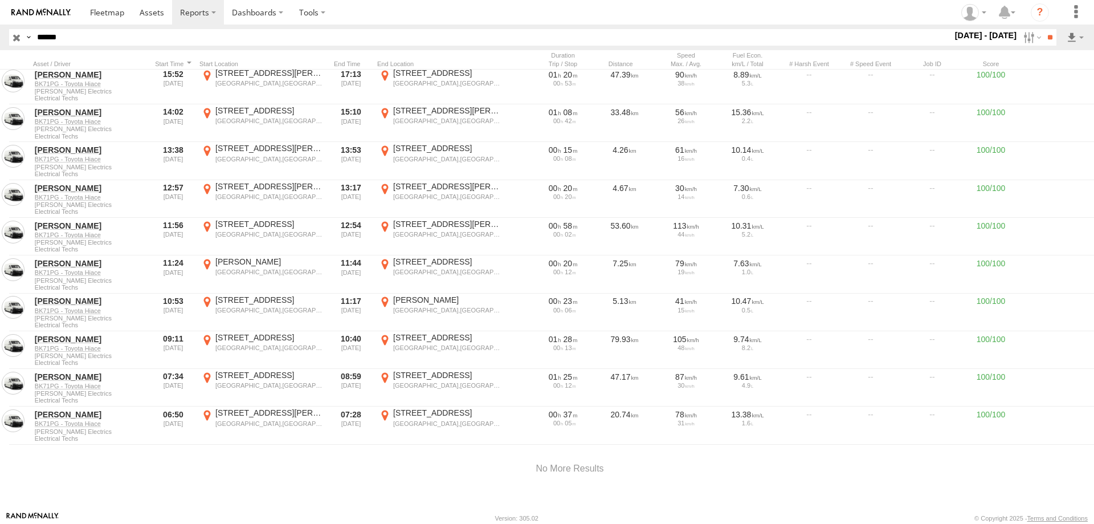
scroll to position [1278, 0]
drag, startPoint x: 452, startPoint y: 487, endPoint x: 646, endPoint y: 490, distance: 193.7
click at [646, 490] on div "Wednesday, 13th August 2025 Joel Sedger BK71PG - Toyota Hiace Randall Electrics…" at bounding box center [569, 291] width 1139 height 442
drag, startPoint x: 624, startPoint y: 468, endPoint x: 549, endPoint y: 458, distance: 75.9
click at [550, 459] on div at bounding box center [569, 468] width 1139 height 48
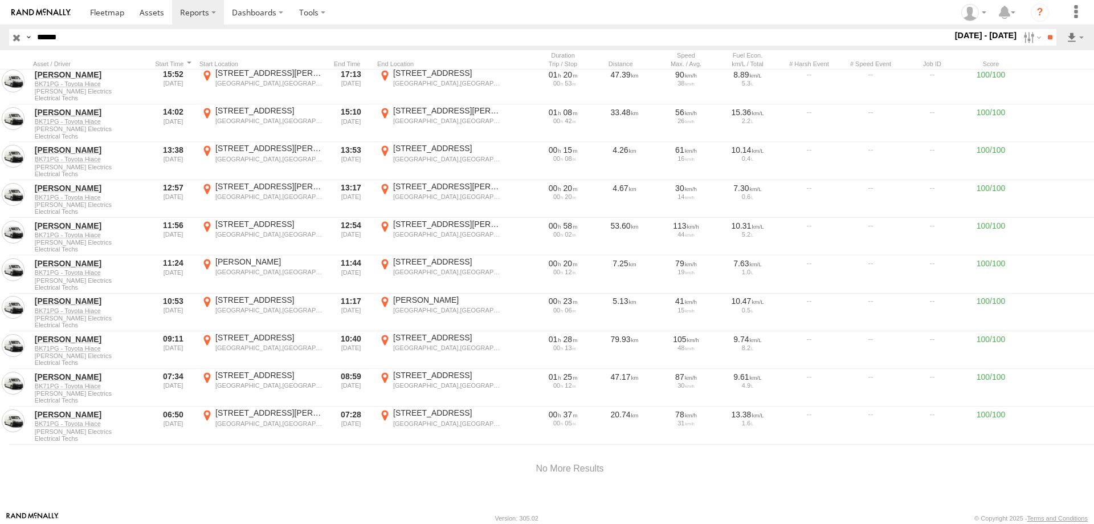
drag, startPoint x: 538, startPoint y: 462, endPoint x: 697, endPoint y: 459, distance: 158.4
click at [697, 459] on div at bounding box center [569, 468] width 1139 height 48
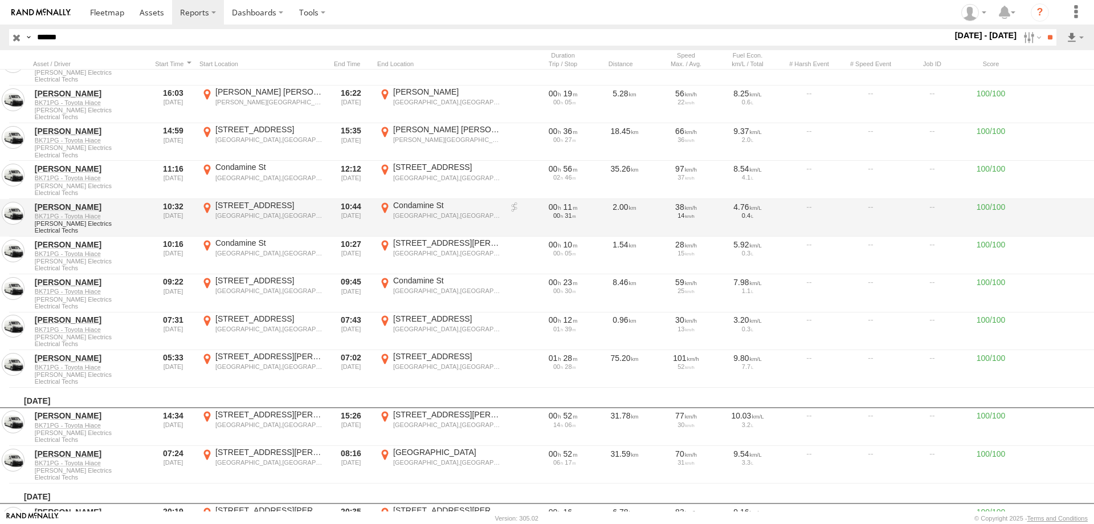
scroll to position [0, 0]
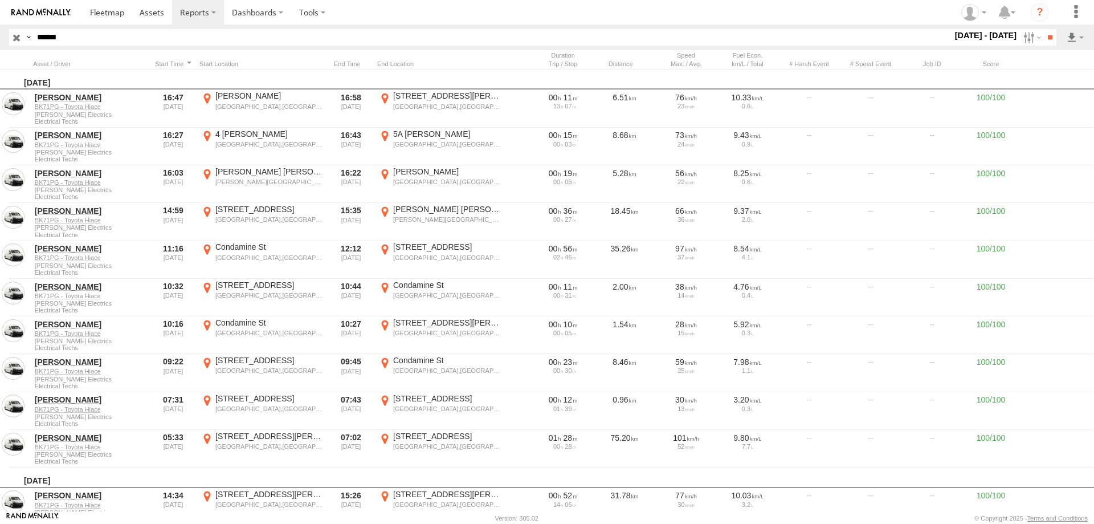
click at [63, 10] on img at bounding box center [40, 13] width 59 height 8
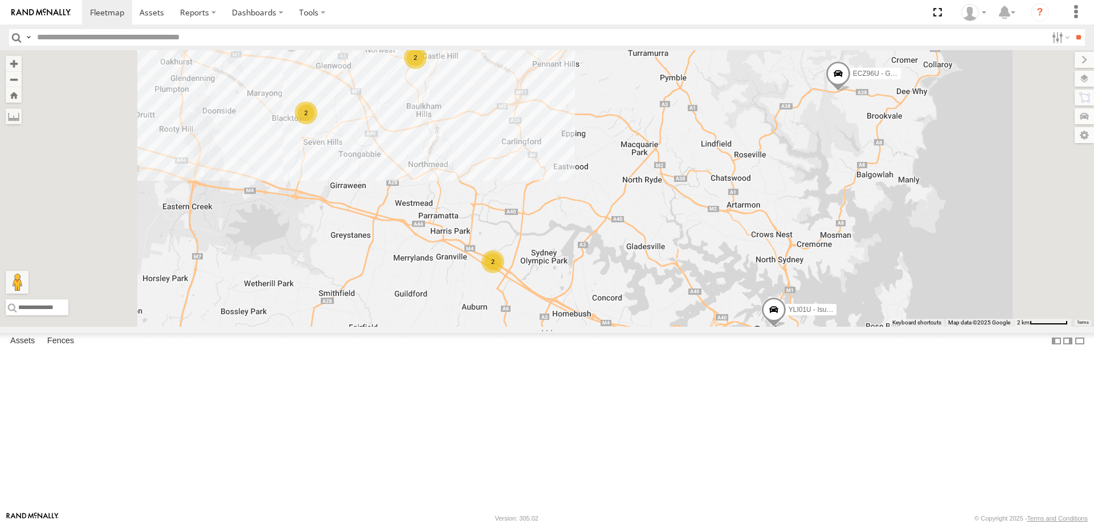
click at [317, 124] on div "2" at bounding box center [306, 112] width 23 height 23
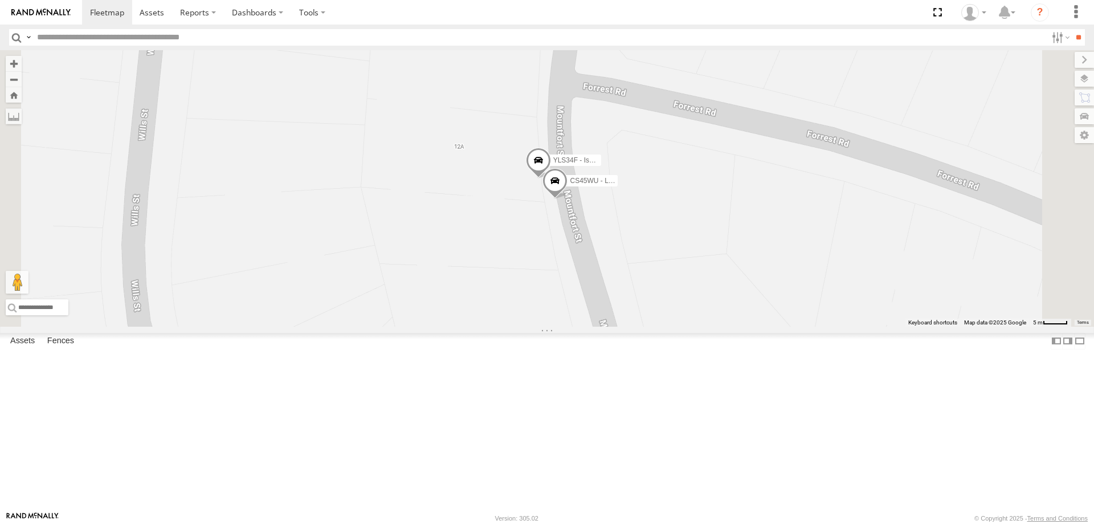
click at [551, 178] on span at bounding box center [538, 163] width 25 height 31
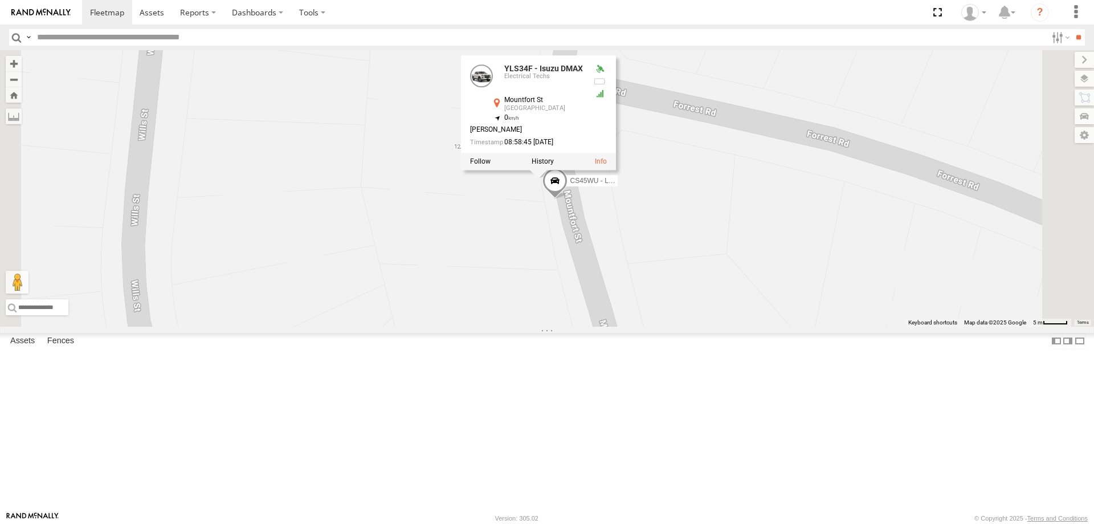
click at [714, 318] on div "ECZ96U - Great Wall EOT93E - HiAce YLI01U - Isuzu DMAX CS45WU - LDV YLS34F - Is…" at bounding box center [547, 188] width 1094 height 276
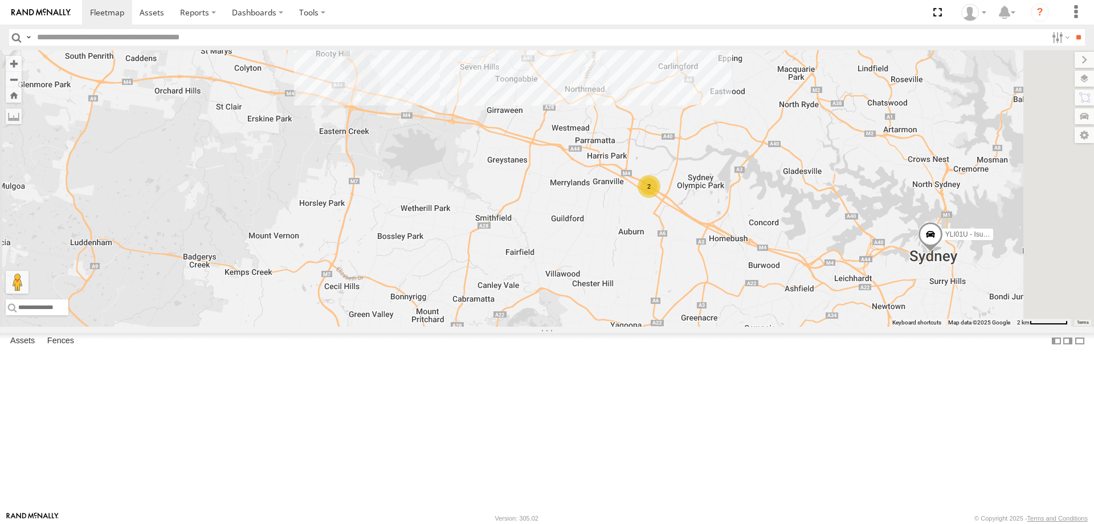
drag, startPoint x: 780, startPoint y: 418, endPoint x: 682, endPoint y: 220, distance: 221.1
click at [682, 220] on div "ECZ96U - Great Wall EOT93E - HiAce YLI01U - Isuzu DMAX 2 2 2" at bounding box center [547, 188] width 1094 height 276
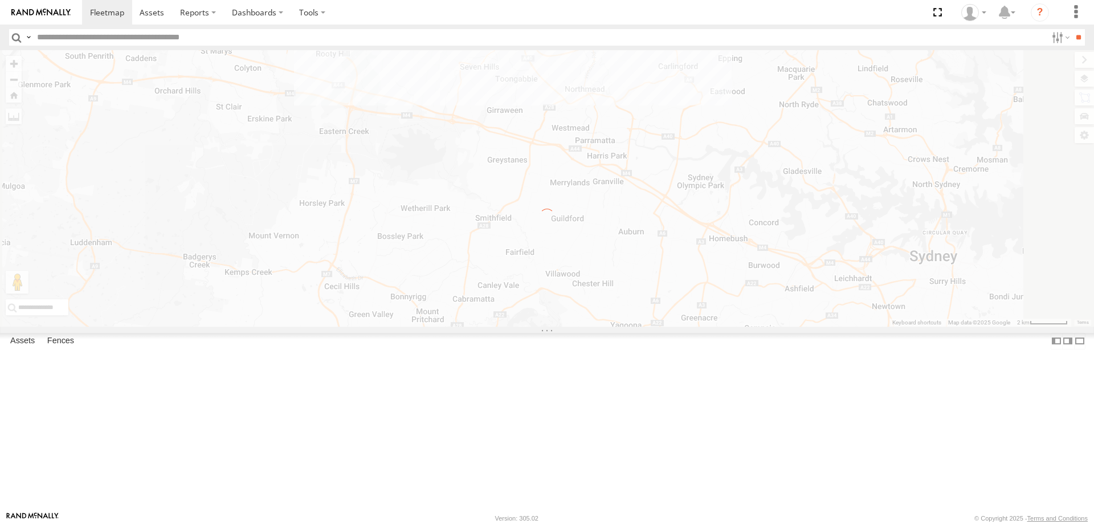
drag, startPoint x: 720, startPoint y: 187, endPoint x: 717, endPoint y: 197, distance: 9.5
click at [717, 197] on div "← Move left → Move right ↑ Move up ↓ Move down + Zoom in - Zoom out Home Jump l…" at bounding box center [547, 188] width 1094 height 276
drag, startPoint x: 679, startPoint y: 179, endPoint x: 637, endPoint y: 252, distance: 83.7
click at [637, 252] on div "← Move left → Move right ↑ Move up ↓ Move down + Zoom in - Zoom out Home Jump l…" at bounding box center [547, 188] width 1094 height 276
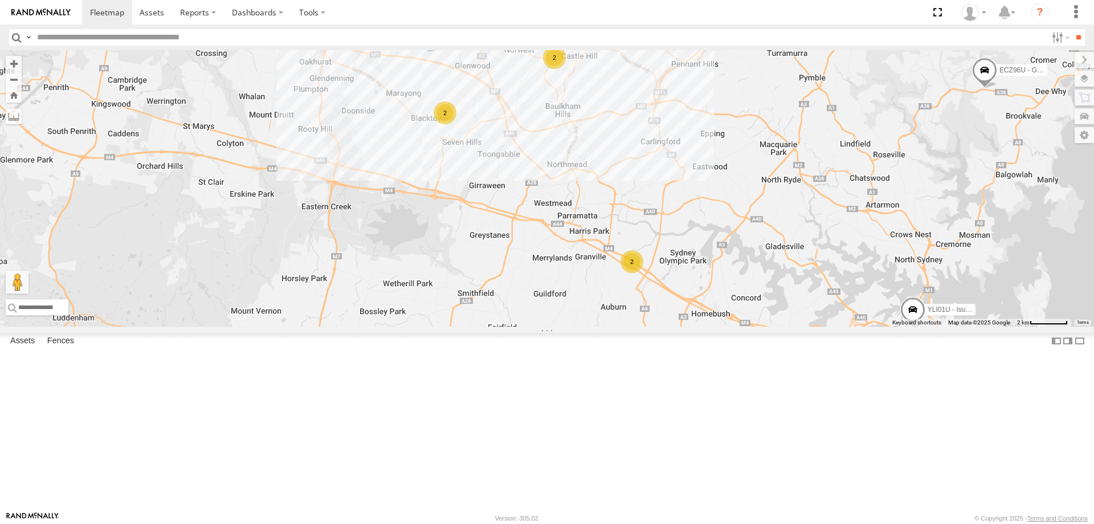
drag, startPoint x: 537, startPoint y: 222, endPoint x: 700, endPoint y: 223, distance: 162.4
click at [700, 223] on div "2 2 2 EOT93E - HiAce YLI01U - Isuzu DMAX ECZ96U - Great Wall" at bounding box center [547, 188] width 1094 height 276
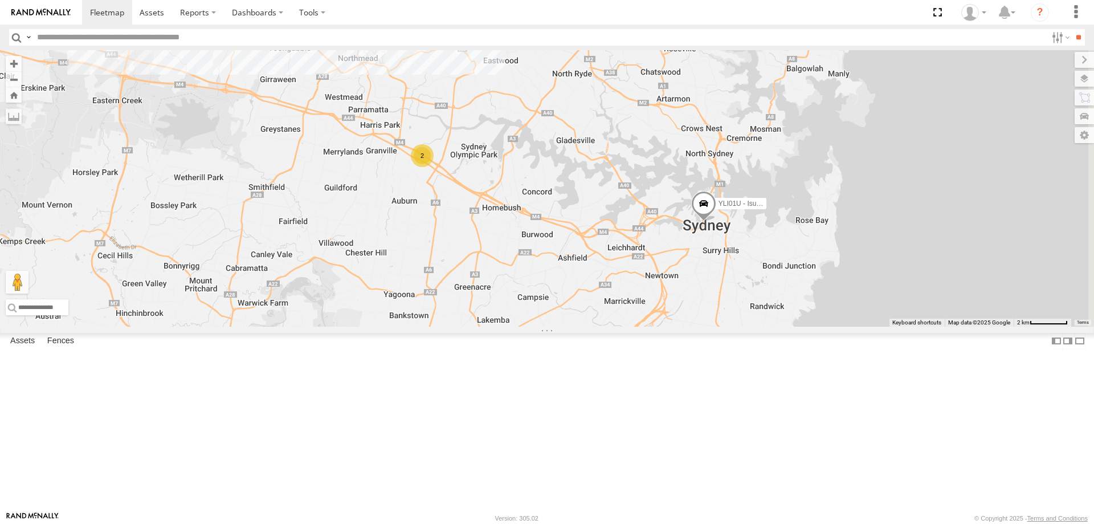
drag, startPoint x: 714, startPoint y: 240, endPoint x: 616, endPoint y: 192, distance: 109.6
click at [616, 192] on div "2 2 2 EOT93E - HiAce YLI01U - Isuzu DMAX ECZ96U - Great Wall" at bounding box center [547, 188] width 1094 height 276
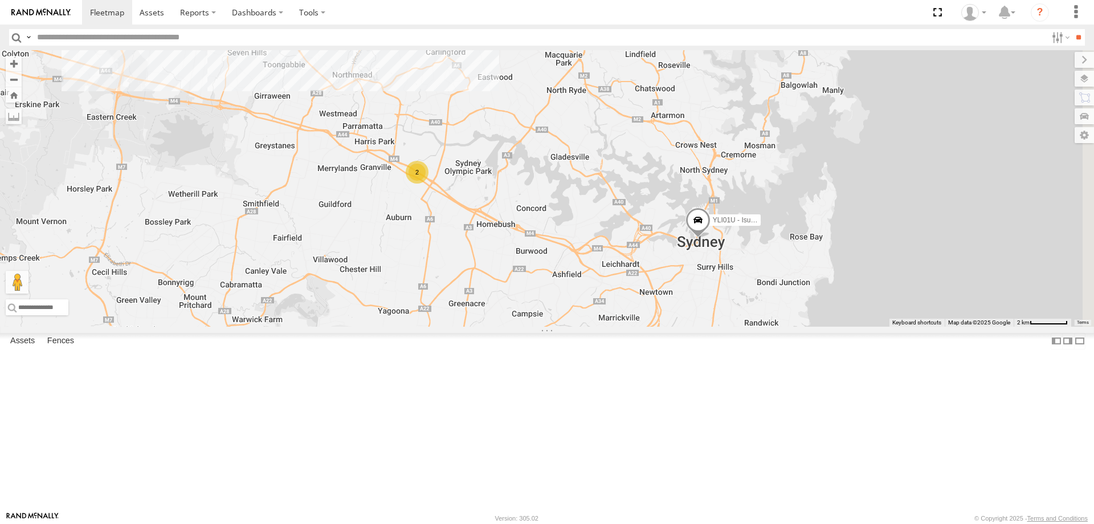
drag, startPoint x: 469, startPoint y: 362, endPoint x: 417, endPoint y: 276, distance: 100.7
click at [417, 276] on div "2 ECZ96U - Great Wall 2 2 EOT93E - HiAce YLI01U - Isuzu DMAX" at bounding box center [547, 188] width 1094 height 276
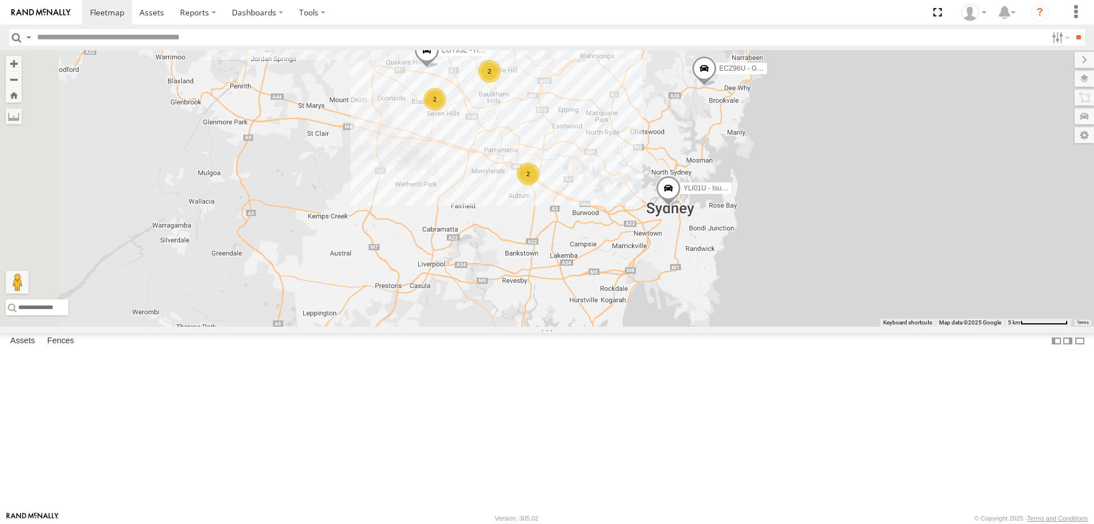
drag, startPoint x: 407, startPoint y: 280, endPoint x: 595, endPoint y: 275, distance: 188.1
click at [595, 275] on div "ECZ96U - Great Wall EOT93E - HiAce YLI01U - Isuzu DMAX 2 2 2" at bounding box center [547, 188] width 1094 height 276
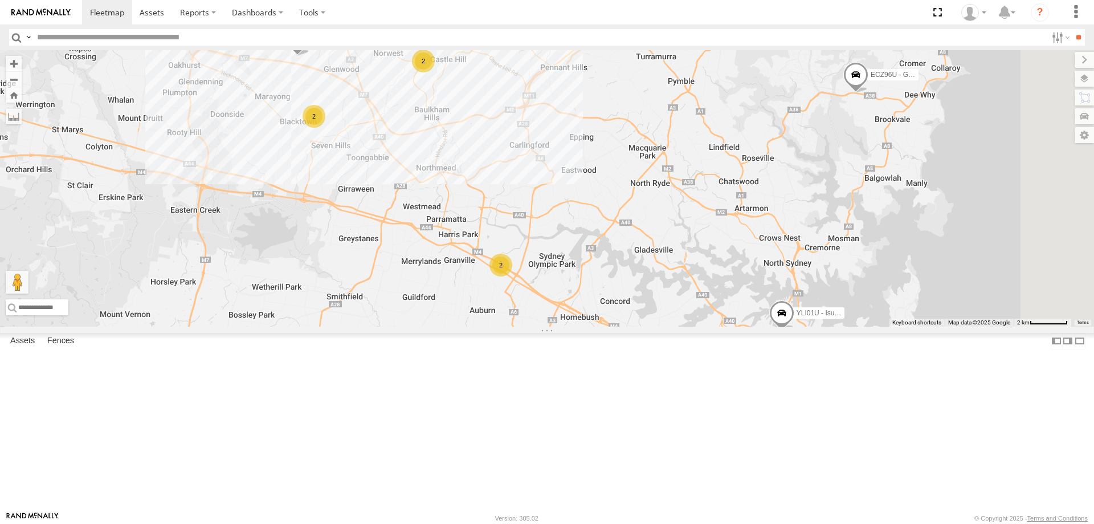
drag, startPoint x: 521, startPoint y: 163, endPoint x: 551, endPoint y: 167, distance: 30.0
click at [551, 167] on div "2 ECZ96U - Great Wall 2 2 EOT93E - HiAce YLI01U - Isuzu DMAX" at bounding box center [547, 188] width 1094 height 276
click at [671, 326] on div "2 ECZ96U - Great Wall 2 2 EOT93E - HiAce YLI01U - Isuzu DMAX" at bounding box center [547, 188] width 1094 height 276
click at [652, 326] on div "2 ECZ96U - Great Wall 2 2 EOT93E - HiAce YLI01U - Isuzu DMAX" at bounding box center [547, 188] width 1094 height 276
click at [512, 276] on div "2" at bounding box center [500, 265] width 23 height 23
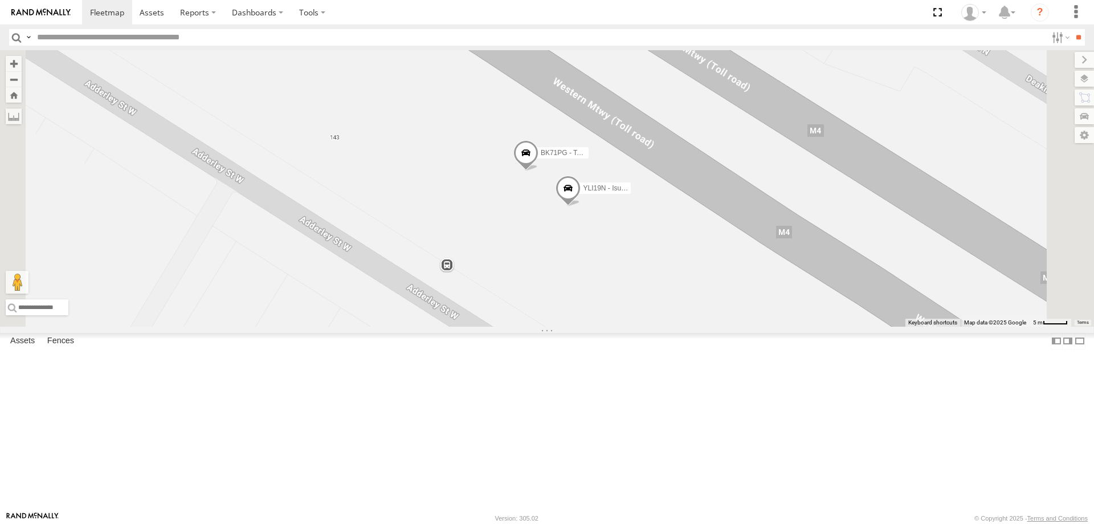
click at [538, 170] on span at bounding box center [525, 155] width 25 height 31
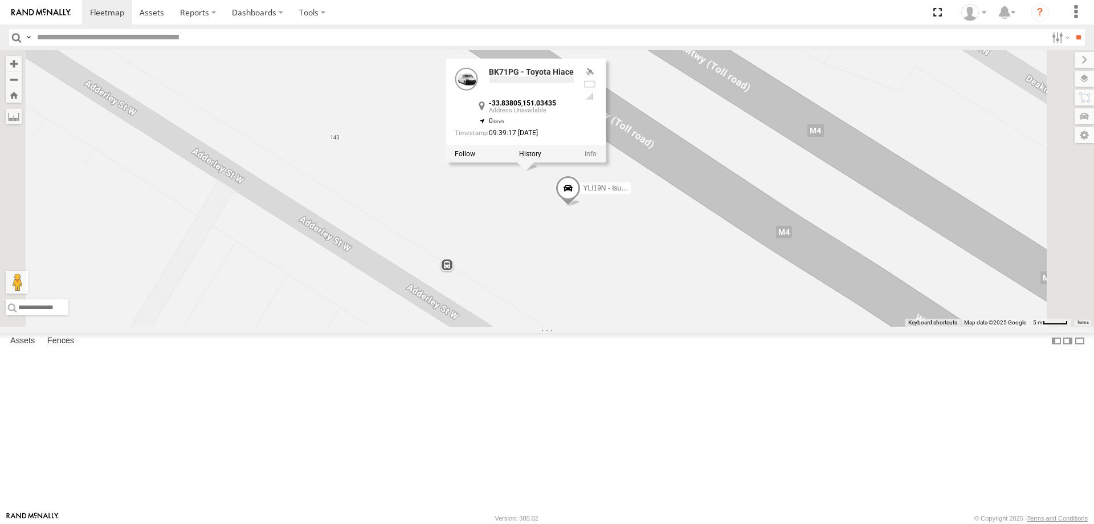
click at [594, 316] on div "ECZ96U - Great Wall EOT93E - HiAce YLI01U - Isuzu DMAX YLI19N - Isuzu DMAX BK71…" at bounding box center [547, 188] width 1094 height 276
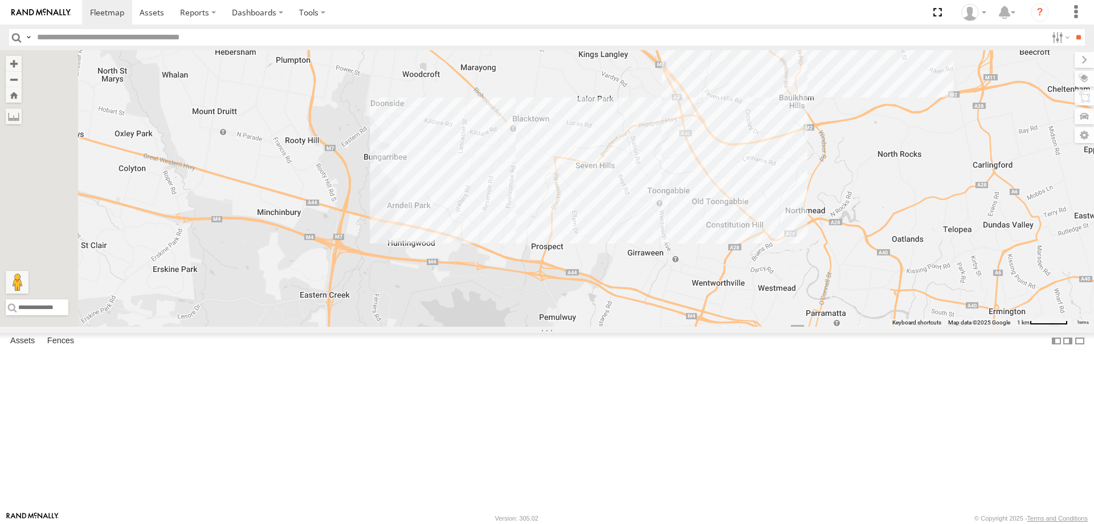
drag, startPoint x: 433, startPoint y: 210, endPoint x: 926, endPoint y: 396, distance: 527.2
click at [926, 326] on div "ECZ96U - Great Wall EOT93E - HiAce YLI01U - Isuzu DMAX 2" at bounding box center [547, 188] width 1094 height 276
click at [572, 118] on div "2" at bounding box center [560, 107] width 23 height 23
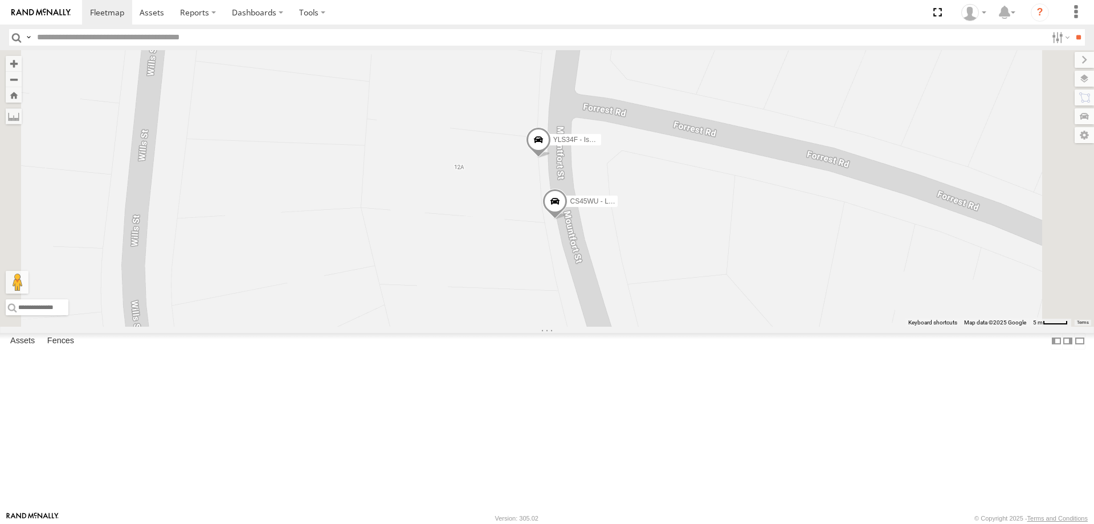
click at [567, 219] on span at bounding box center [554, 204] width 25 height 31
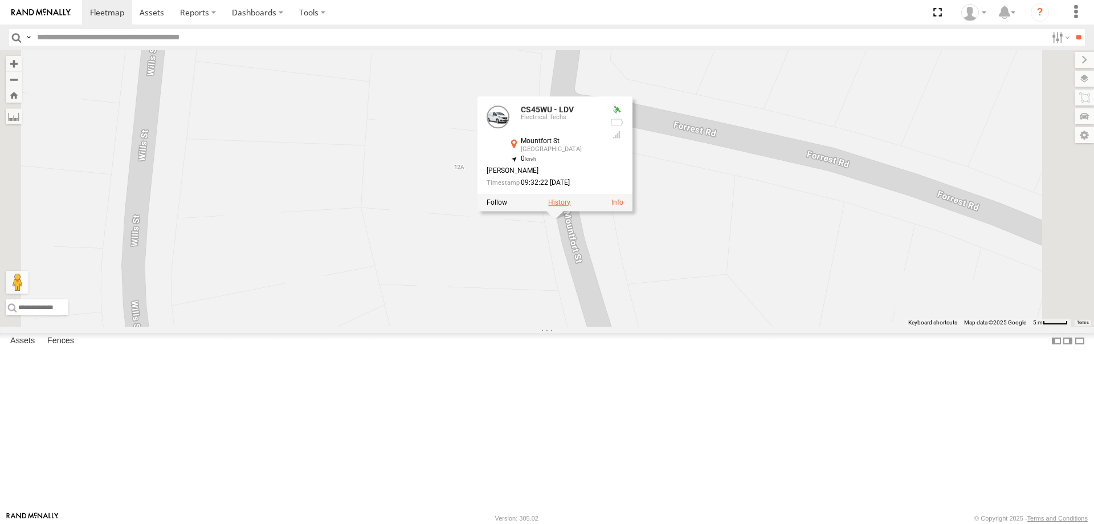
click at [570, 206] on label at bounding box center [559, 202] width 22 height 8
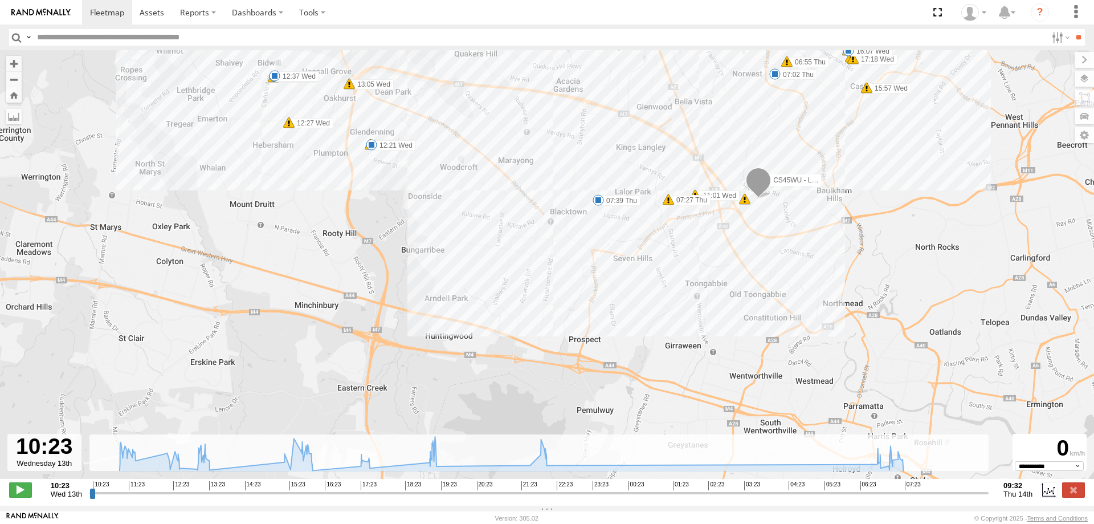
drag, startPoint x: 552, startPoint y: 373, endPoint x: 597, endPoint y: 142, distance: 234.5
click at [597, 142] on div "CS45WU - LDV 11:01 Wed 11:28 Wed 12:16 Wed 12:21 Wed 12:27 Wed 12:37 Wed 12:59 …" at bounding box center [547, 270] width 1094 height 440
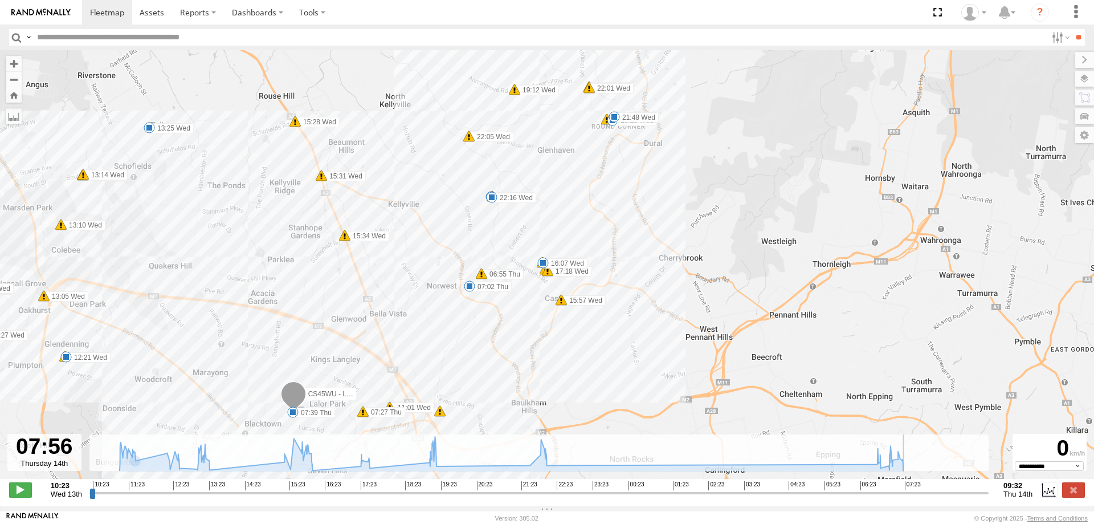
drag, startPoint x: 91, startPoint y: 499, endPoint x: 923, endPoint y: 489, distance: 832.9
click at [923, 489] on input "range" at bounding box center [538, 492] width 899 height 11
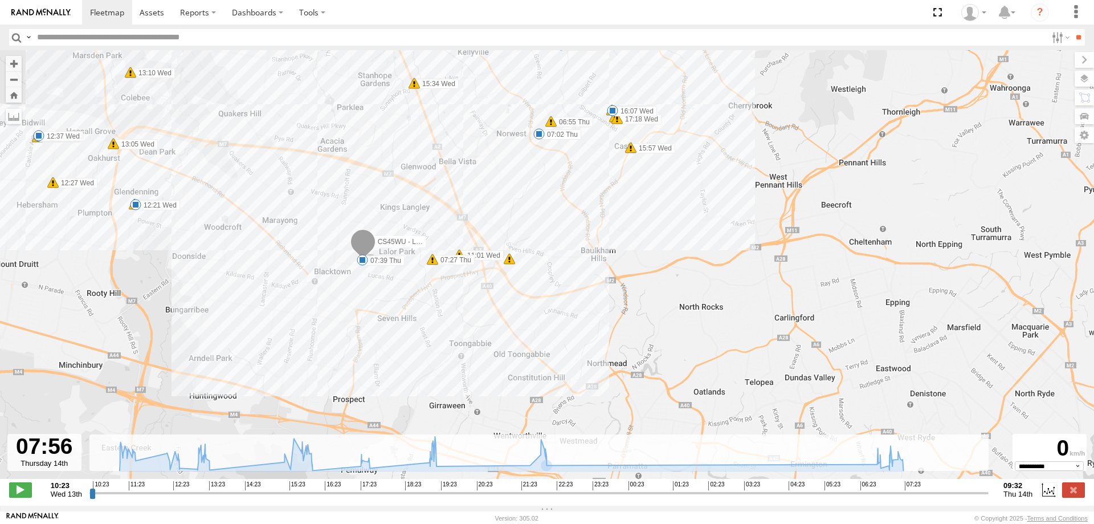
drag, startPoint x: 664, startPoint y: 366, endPoint x: 725, endPoint y: 231, distance: 148.7
click at [731, 232] on div "CS45WU - LDV 11:01 Wed 11:28 Wed 12:16 Wed 12:21 Wed 12:27 Wed 12:37 Wed 12:59 …" at bounding box center [547, 270] width 1094 height 440
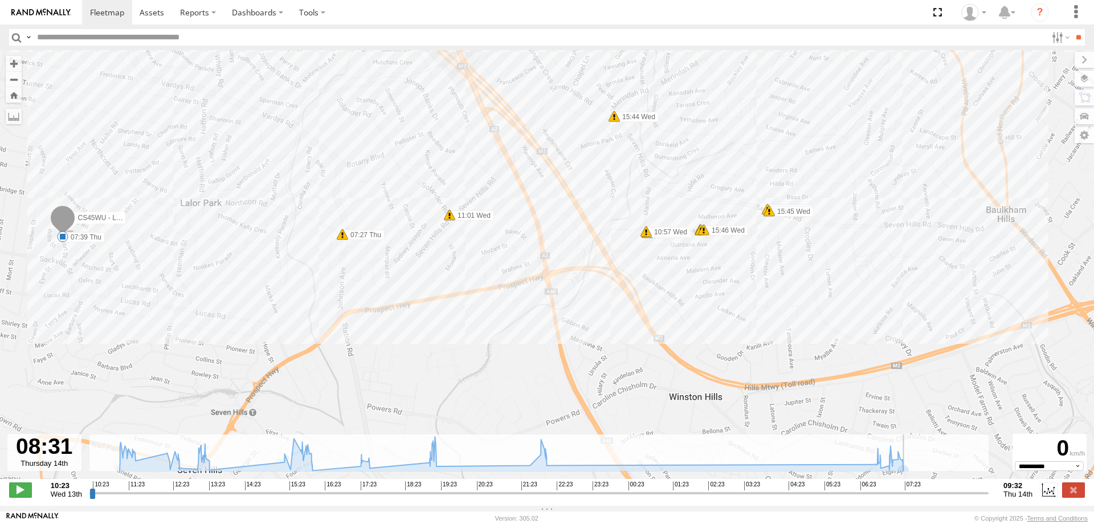
drag, startPoint x: 925, startPoint y: 498, endPoint x: 977, endPoint y: 471, distance: 58.9
type input "**********"
click at [977, 487] on input "range" at bounding box center [538, 492] width 899 height 11
click at [1080, 495] on label at bounding box center [1073, 489] width 23 height 15
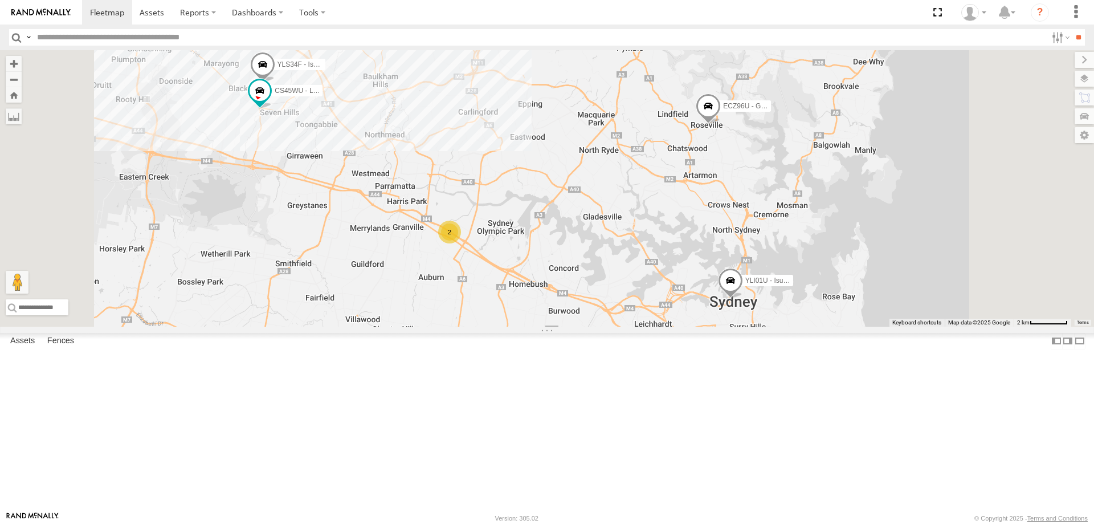
drag, startPoint x: 553, startPoint y: 389, endPoint x: 525, endPoint y: 358, distance: 41.2
click at [525, 326] on div "ECZ96U - Great Wall CS45WU - LDV EOT93E - HiAce YLI01U - Isuzu DMAX YLS34F - Is…" at bounding box center [547, 188] width 1094 height 276
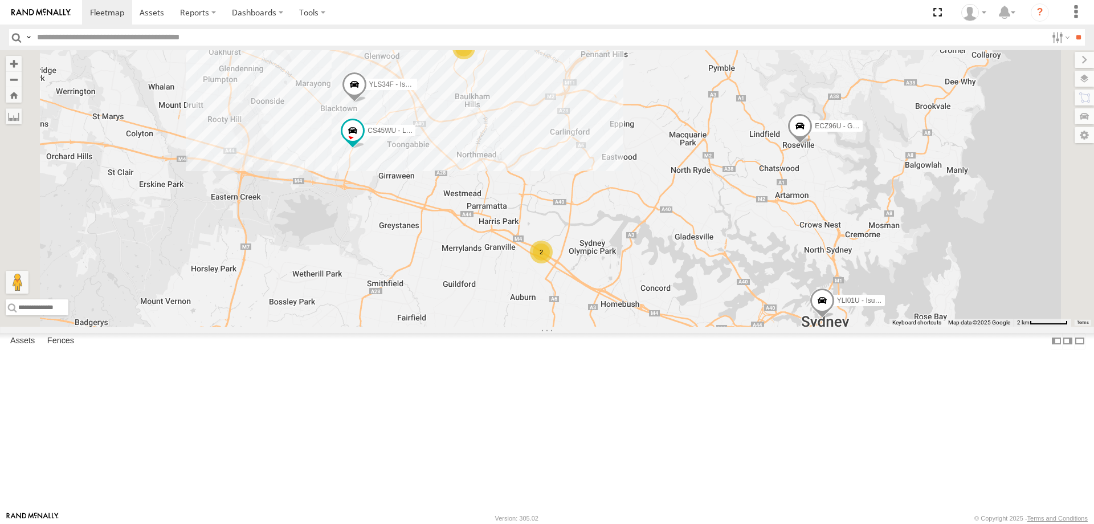
drag, startPoint x: 716, startPoint y: 196, endPoint x: 722, endPoint y: 198, distance: 6.5
click at [722, 198] on div "2 ECZ96U - Great Wall 2 CS45WU - LDV EOT93E - HiAce YLI01U - Isuzu DMAX YLS34F …" at bounding box center [547, 188] width 1094 height 276
